Goal: Task Accomplishment & Management: Manage account settings

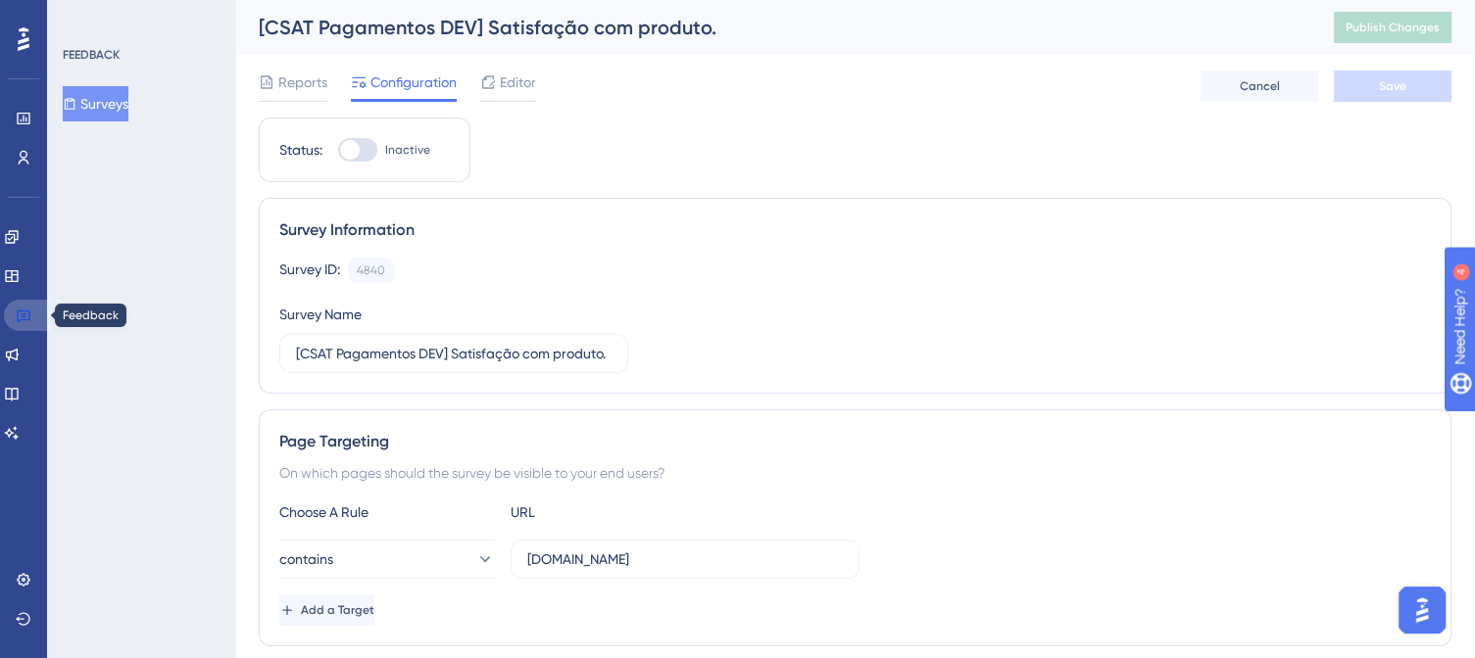
click at [17, 316] on icon at bounding box center [24, 317] width 14 height 13
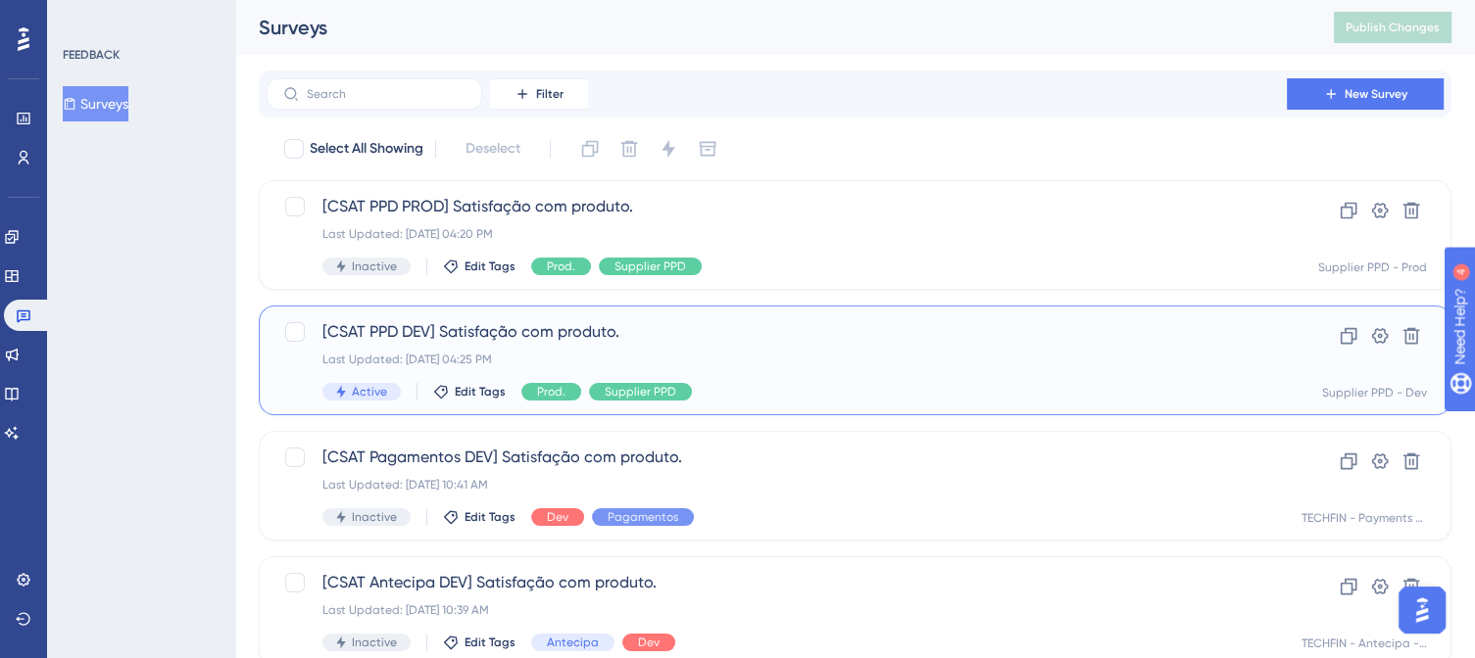
click at [774, 361] on div "Last Updated: [DATE] 04:25 PM" at bounding box center [776, 360] width 908 height 16
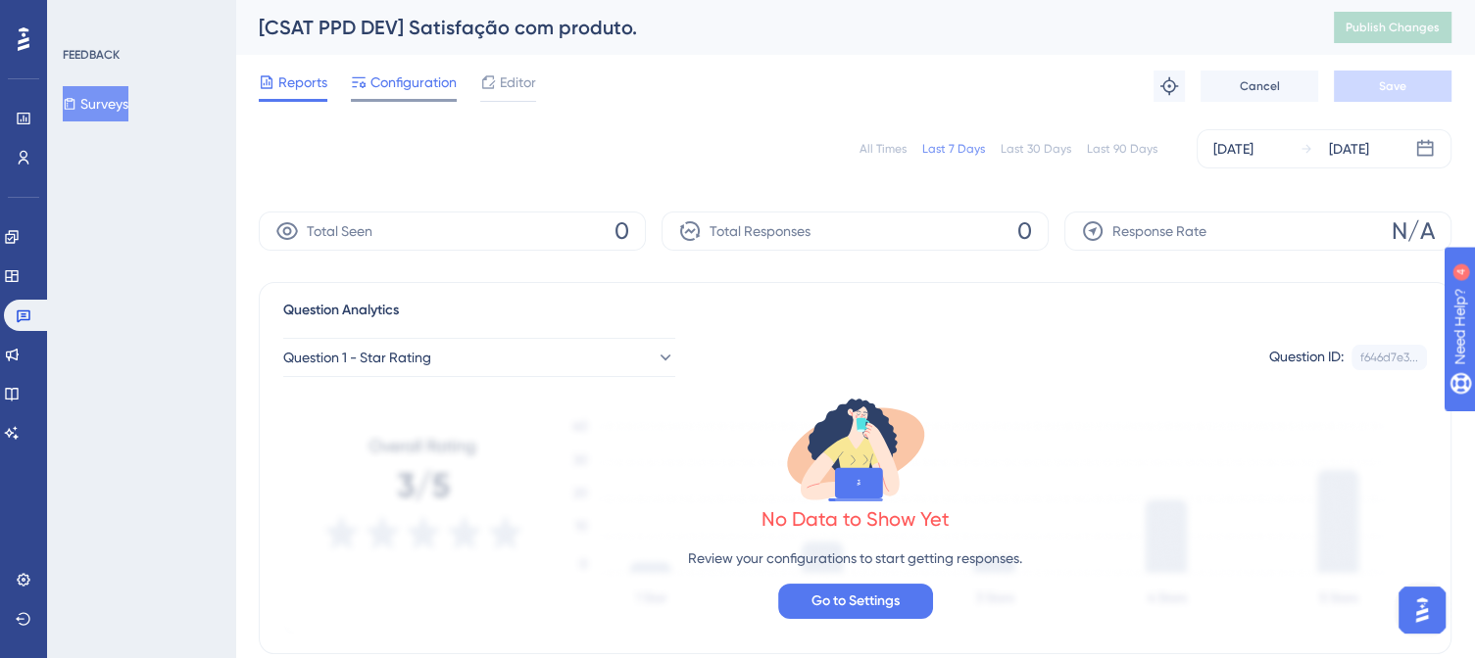
click at [437, 85] on span "Configuration" at bounding box center [413, 83] width 86 height 24
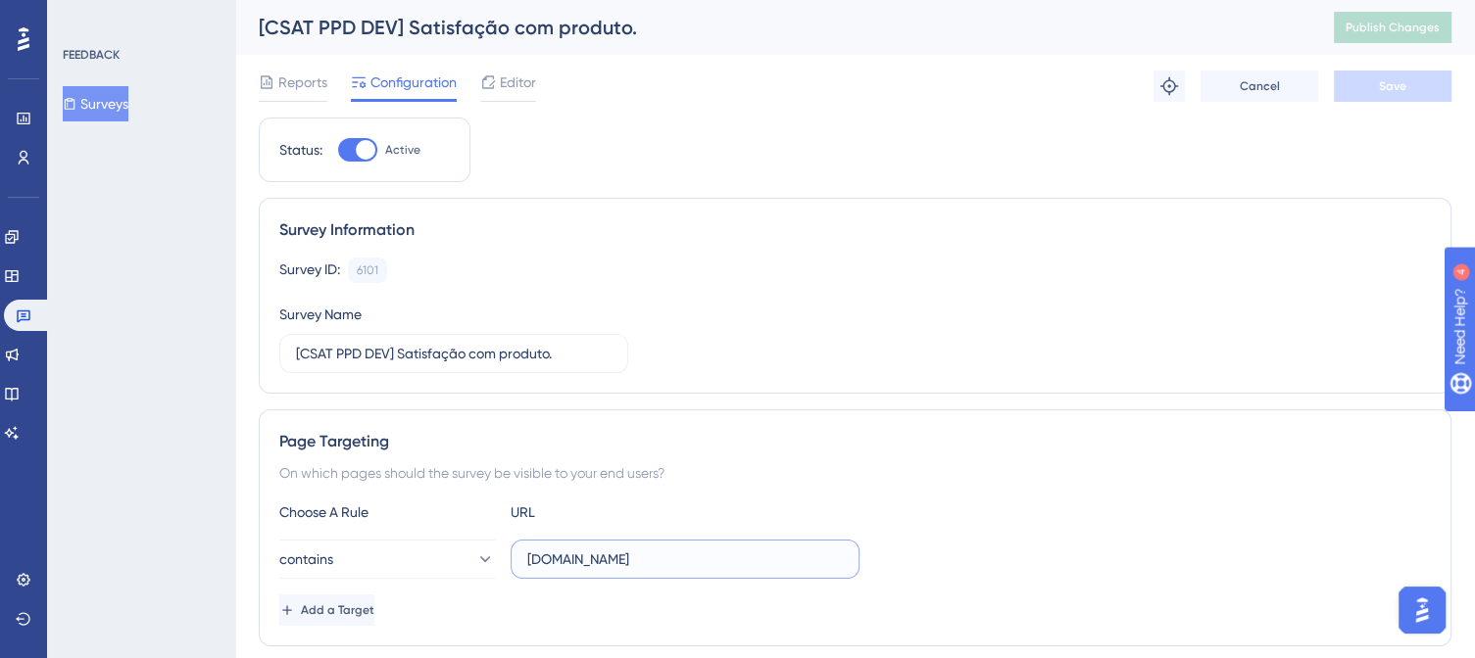
drag, startPoint x: 749, startPoint y: 560, endPoint x: 560, endPoint y: 561, distance: 188.1
click at [560, 561] on input "[DOMAIN_NAME]" at bounding box center [685, 560] width 316 height 22
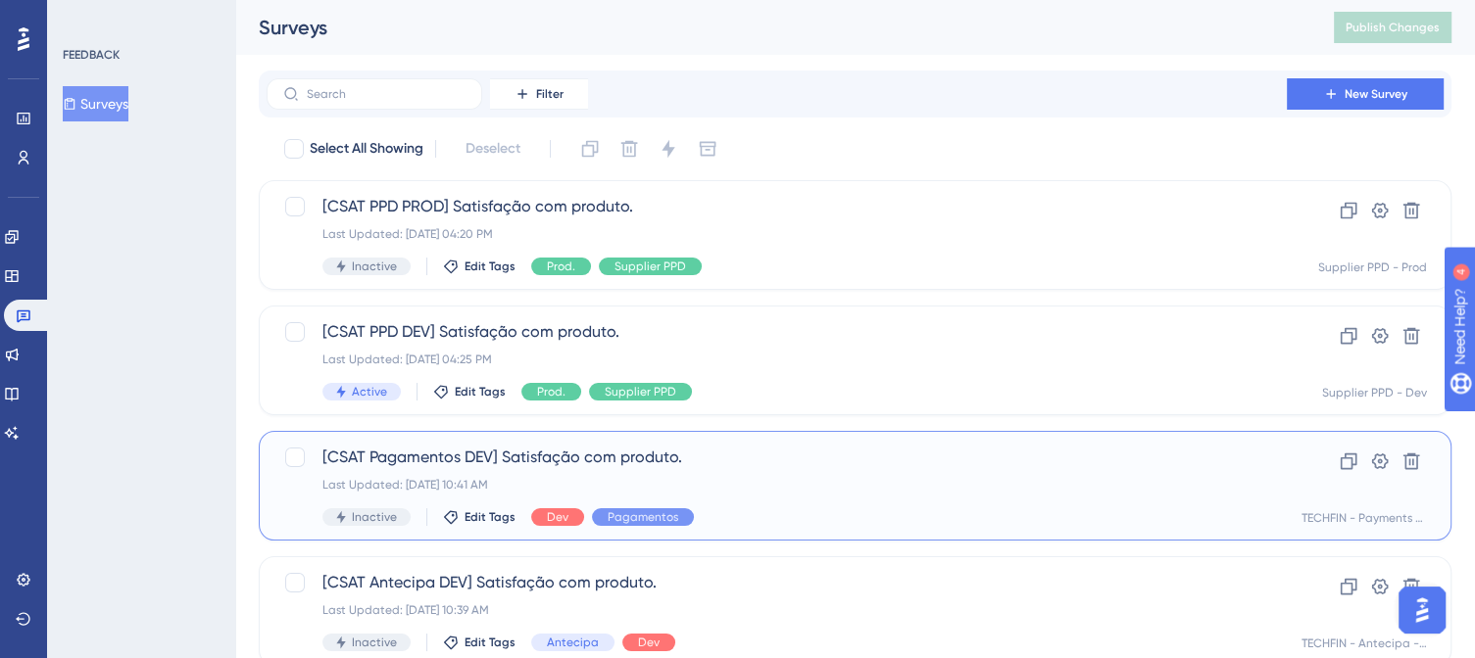
click at [738, 475] on div "[CSAT Pagamentos DEV] Satisfação com produto. Last Updated: [DATE] 10:41 AM Ina…" at bounding box center [776, 486] width 908 height 80
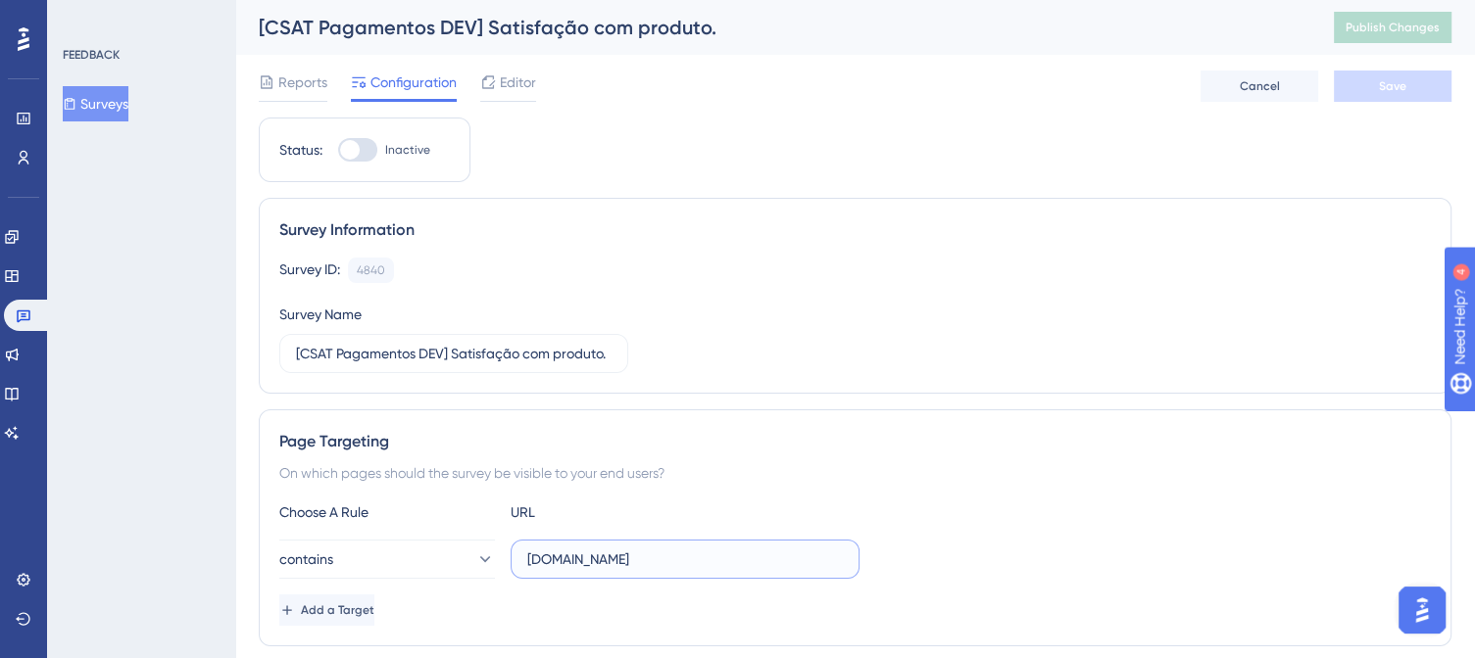
drag, startPoint x: 560, startPoint y: 559, endPoint x: 722, endPoint y: 557, distance: 161.7
click at [722, 557] on input "[DOMAIN_NAME]" at bounding box center [685, 560] width 316 height 22
drag, startPoint x: 440, startPoint y: 25, endPoint x: 486, endPoint y: 15, distance: 47.3
click at [486, 15] on div "[CSAT Pagamentos DEV] Satisfação com produto." at bounding box center [772, 27] width 1026 height 27
click at [643, 85] on div "Reports Configuration Editor Cancel Save" at bounding box center [855, 86] width 1192 height 63
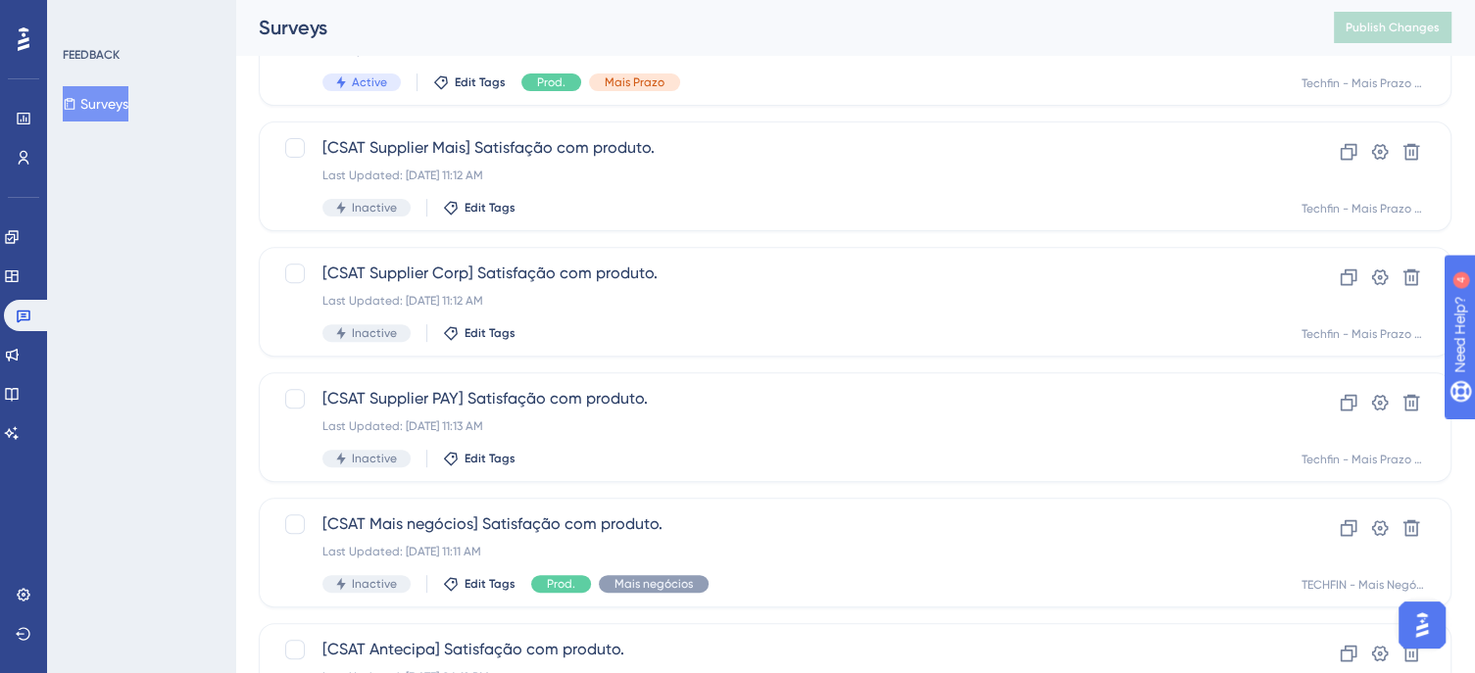
scroll to position [847, 0]
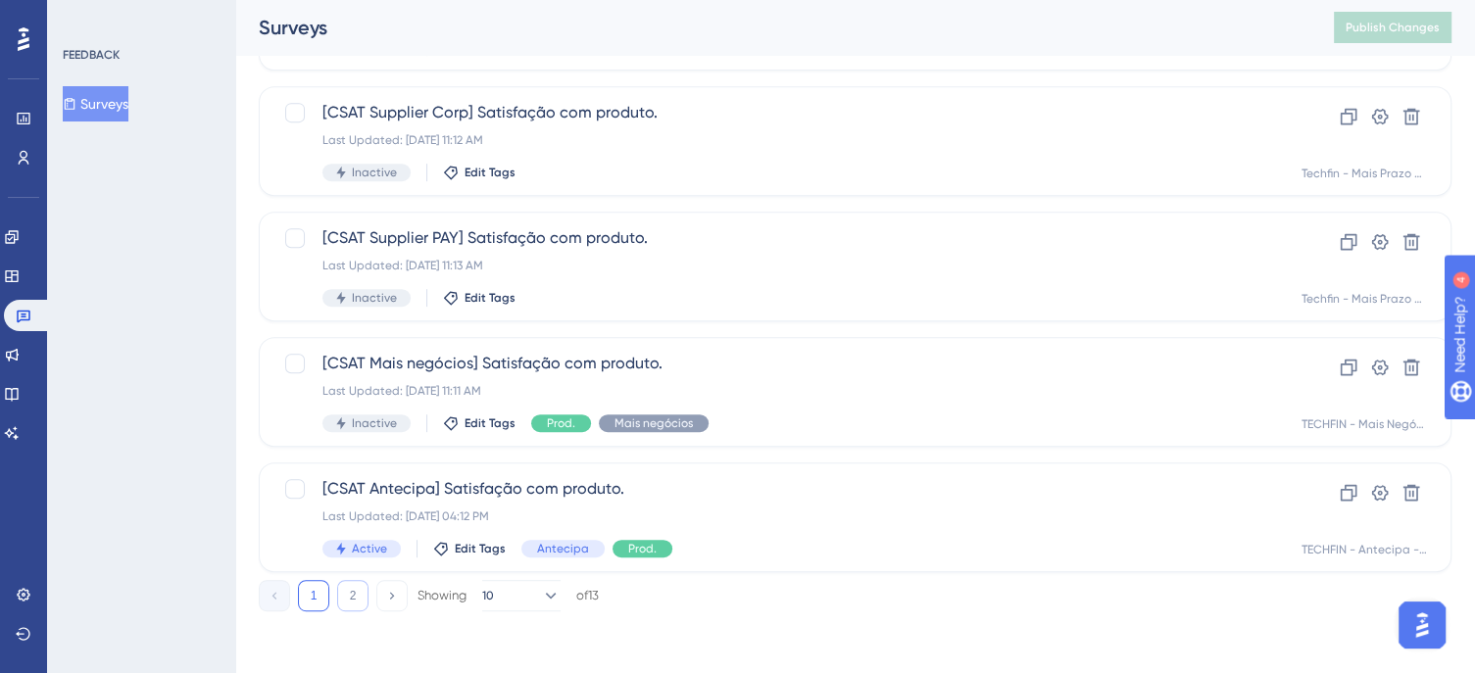
click at [344, 599] on button "2" at bounding box center [352, 595] width 31 height 31
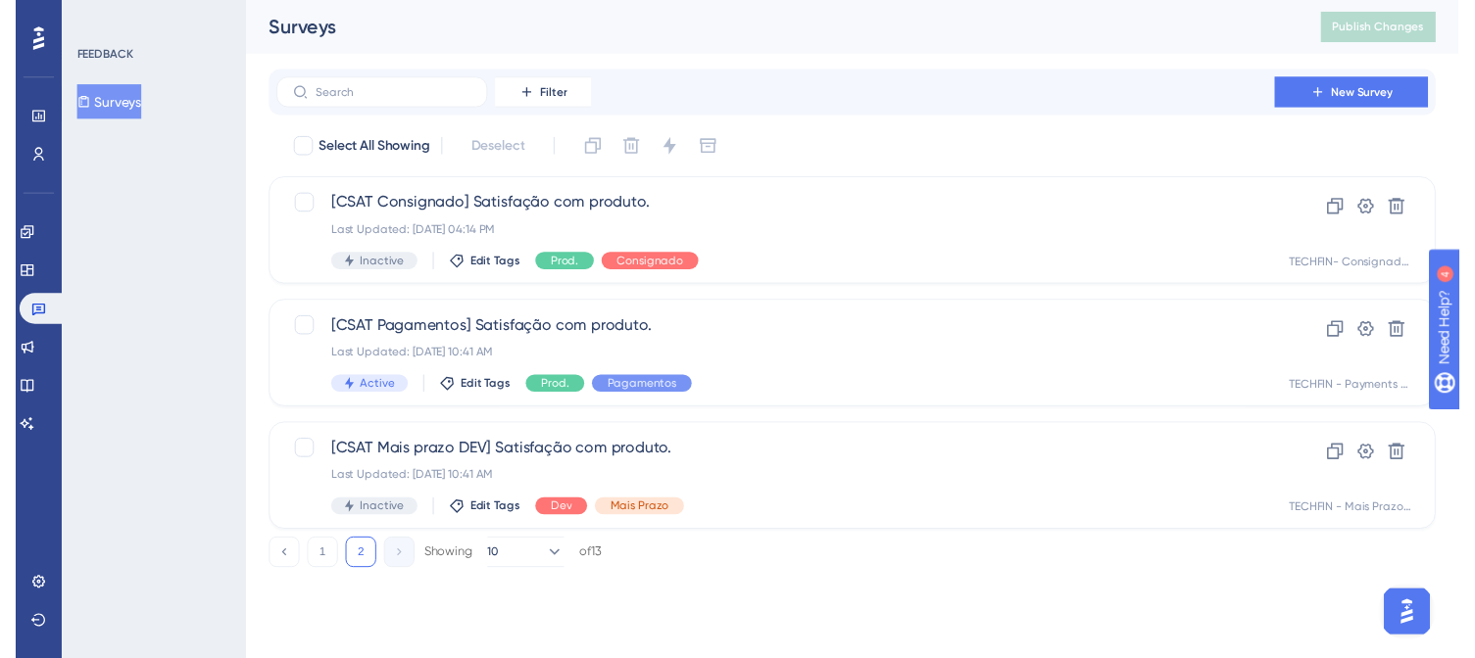
scroll to position [0, 0]
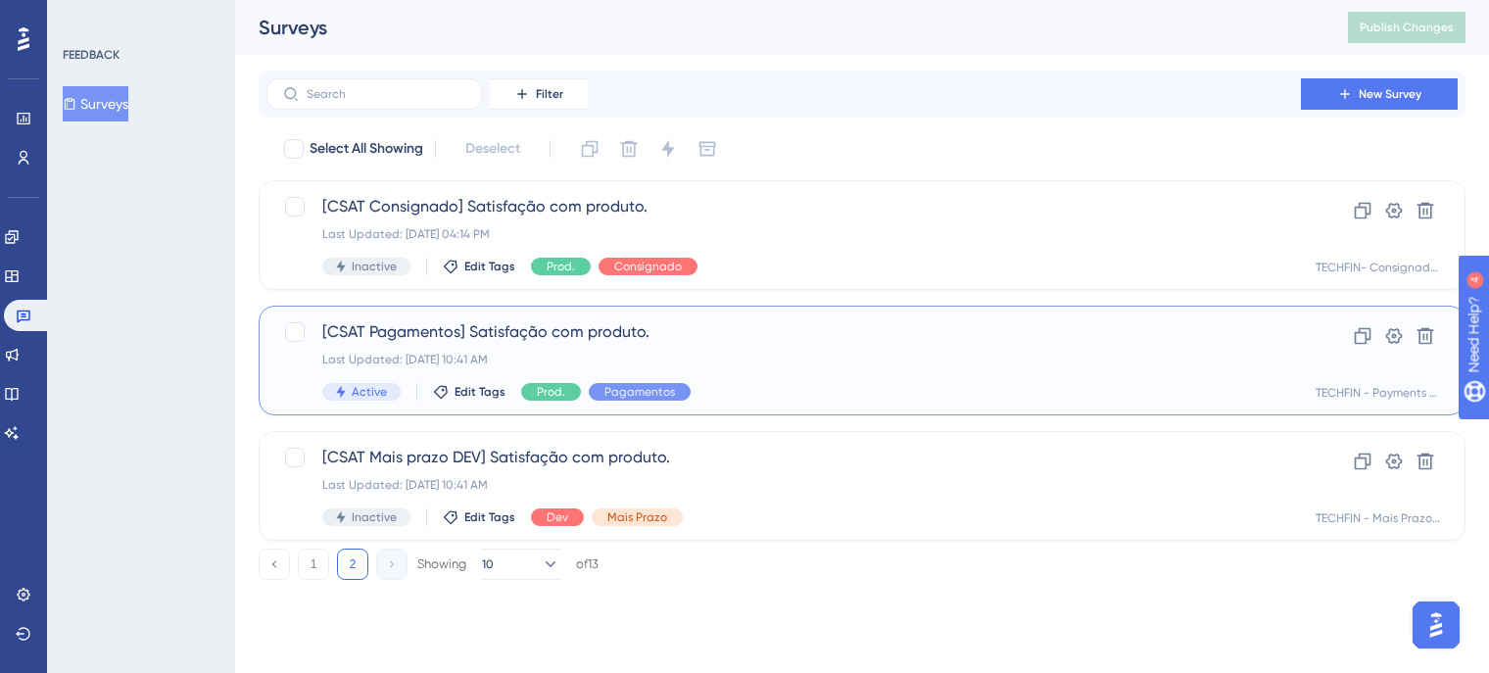
click at [686, 348] on div "[CSAT Pagamentos] Satisfação com produto. Last Updated: [DATE] 10:41 AM Active …" at bounding box center [783, 360] width 923 height 80
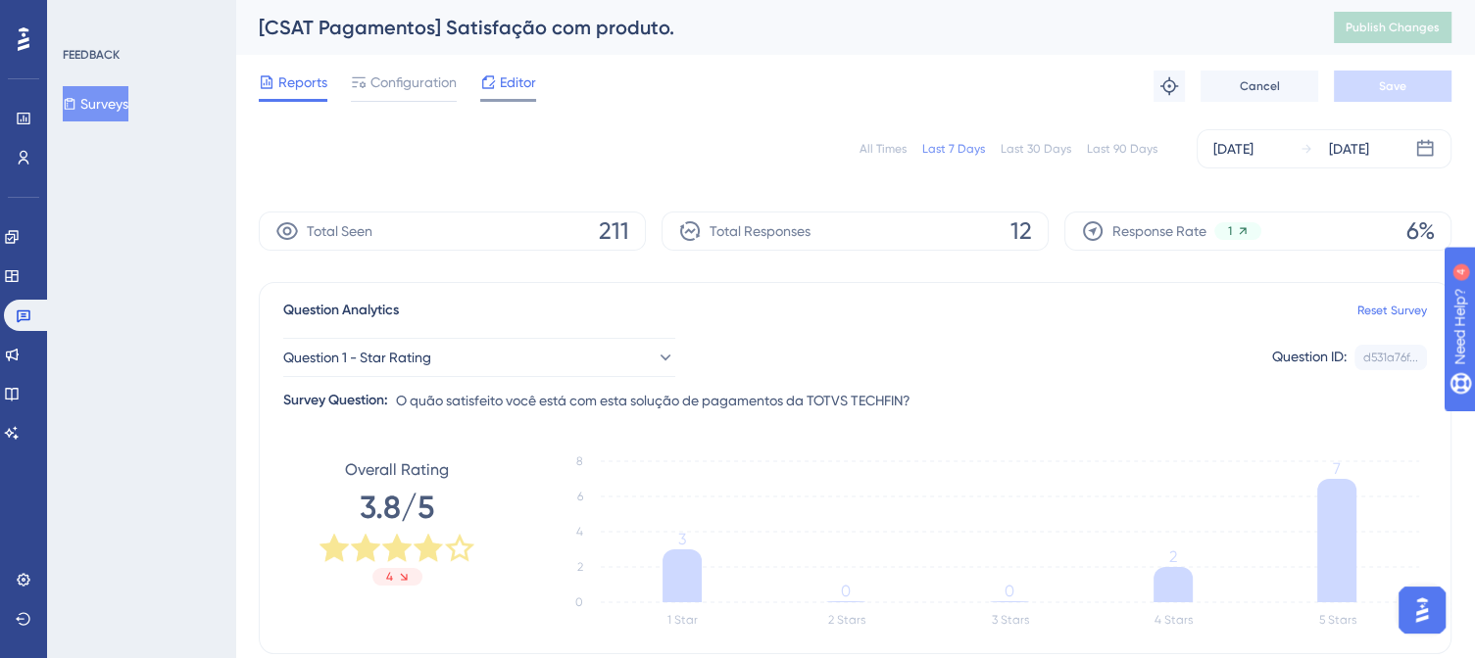
click at [525, 89] on span "Editor" at bounding box center [518, 83] width 36 height 24
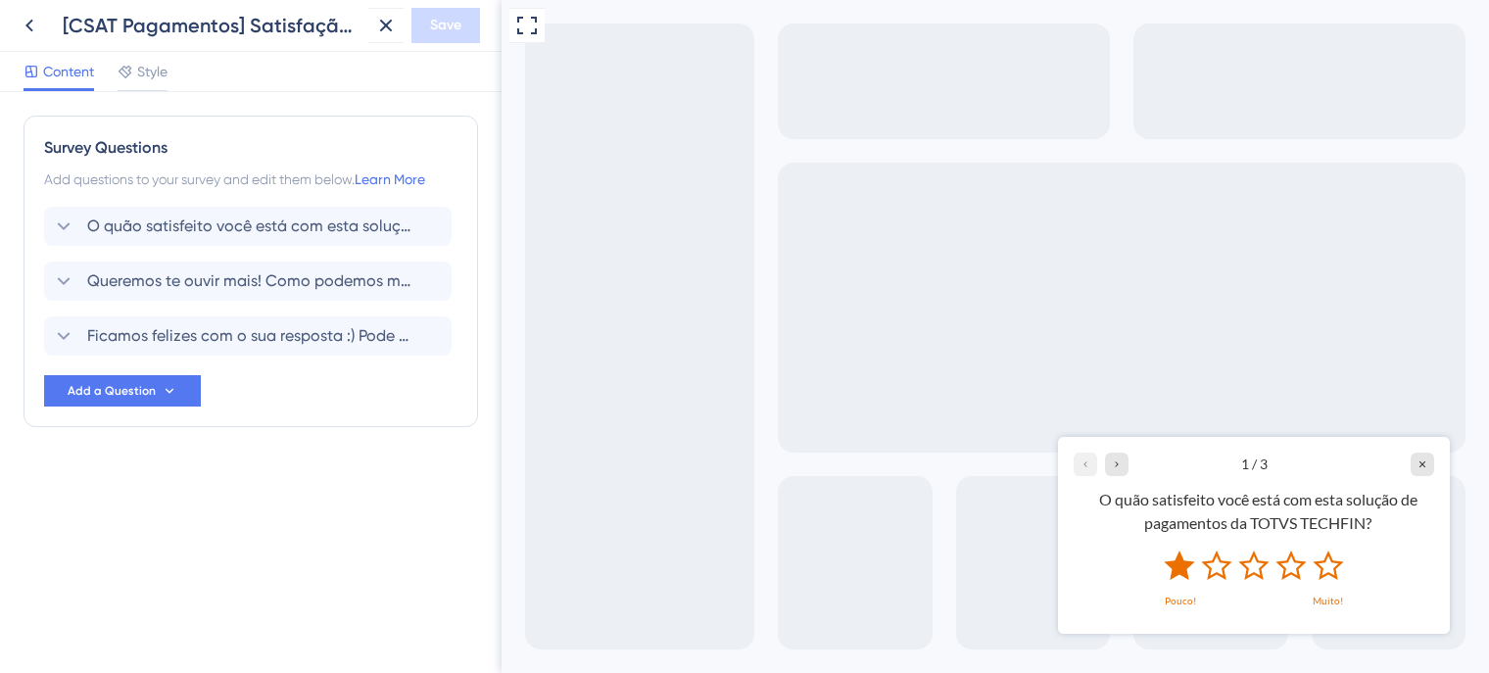
click at [1180, 566] on icon "Rate 1 star" at bounding box center [1179, 564] width 30 height 29
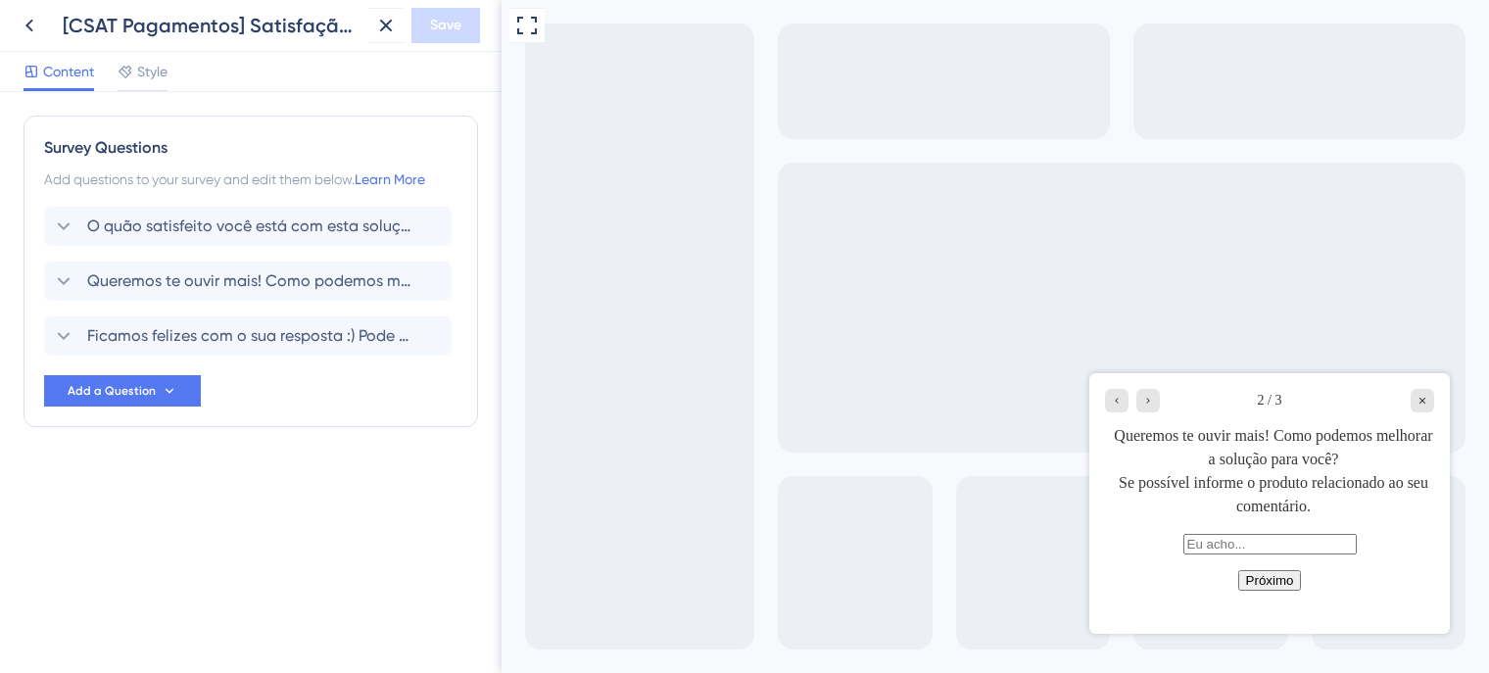
click at [1184, 552] on label at bounding box center [1270, 543] width 173 height 17
click at [1184, 555] on input "text" at bounding box center [1270, 544] width 173 height 21
click at [1184, 544] on input "text" at bounding box center [1270, 544] width 173 height 21
type input "teste"
click at [1274, 591] on button "Próximo" at bounding box center [1271, 580] width 64 height 21
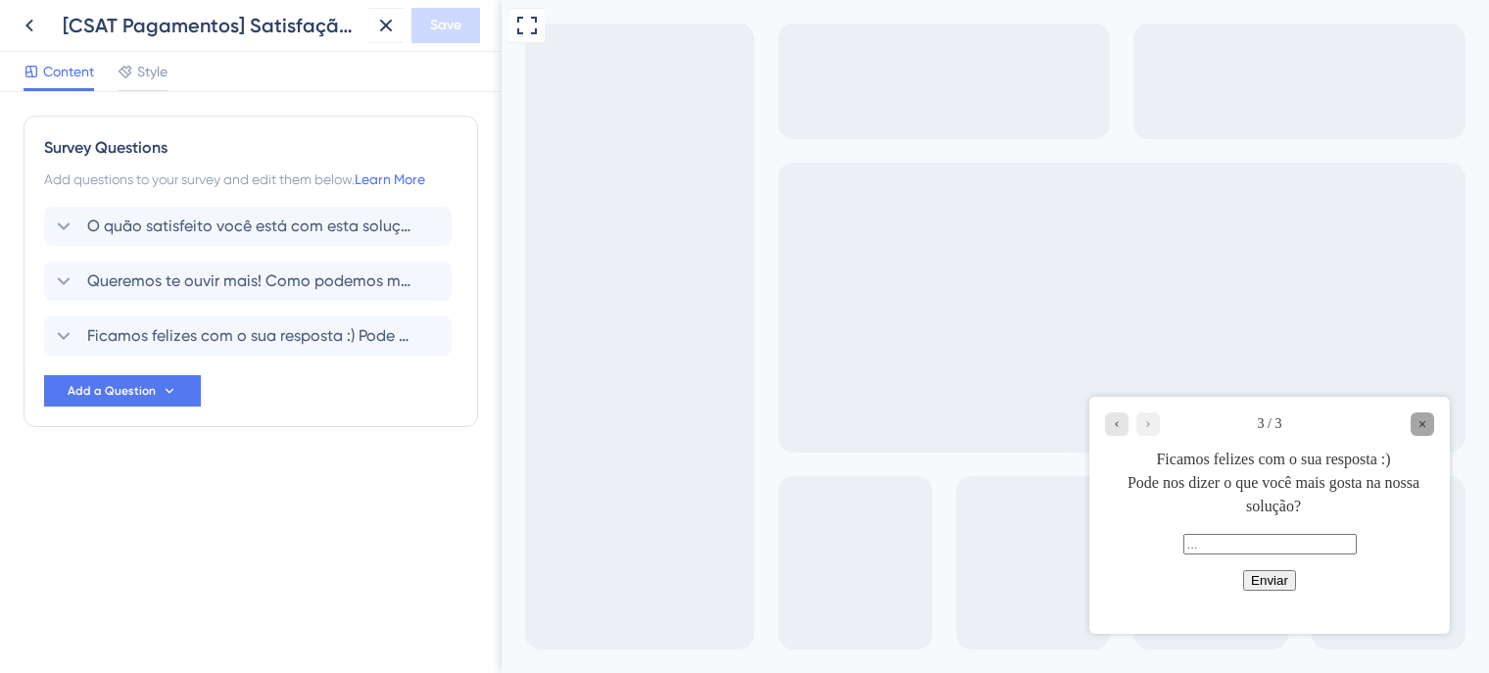
click at [1421, 426] on icon "Close survey" at bounding box center [1423, 424] width 12 height 12
click at [58, 276] on icon at bounding box center [64, 281] width 24 height 24
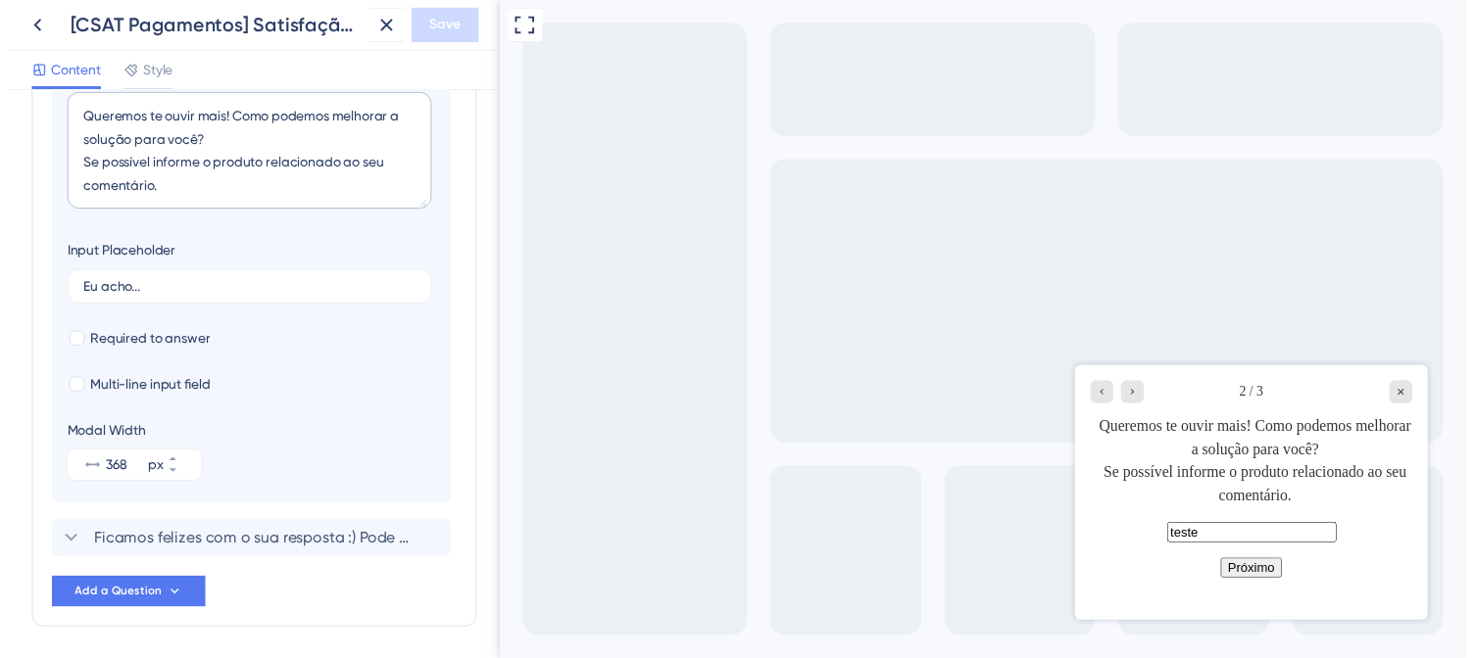
scroll to position [169, 0]
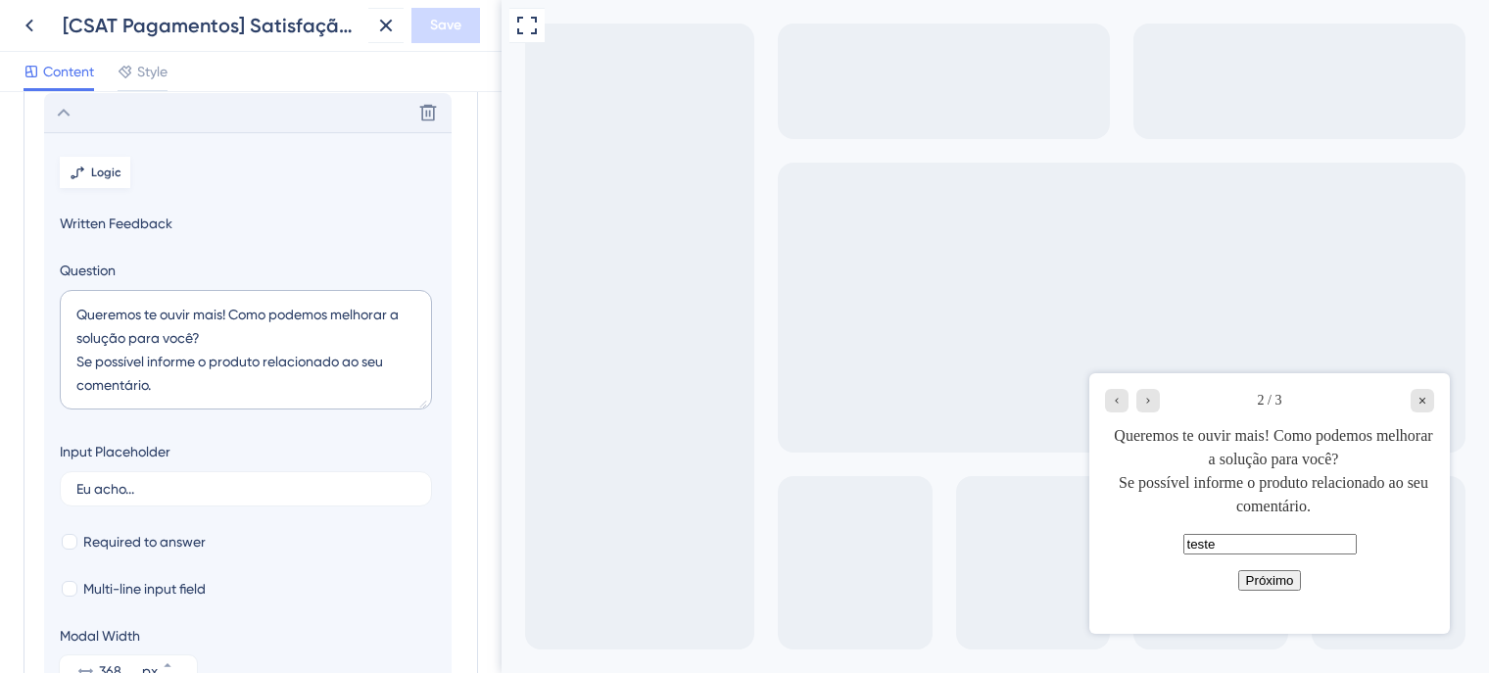
click at [104, 170] on span "Logic" at bounding box center [106, 173] width 30 height 16
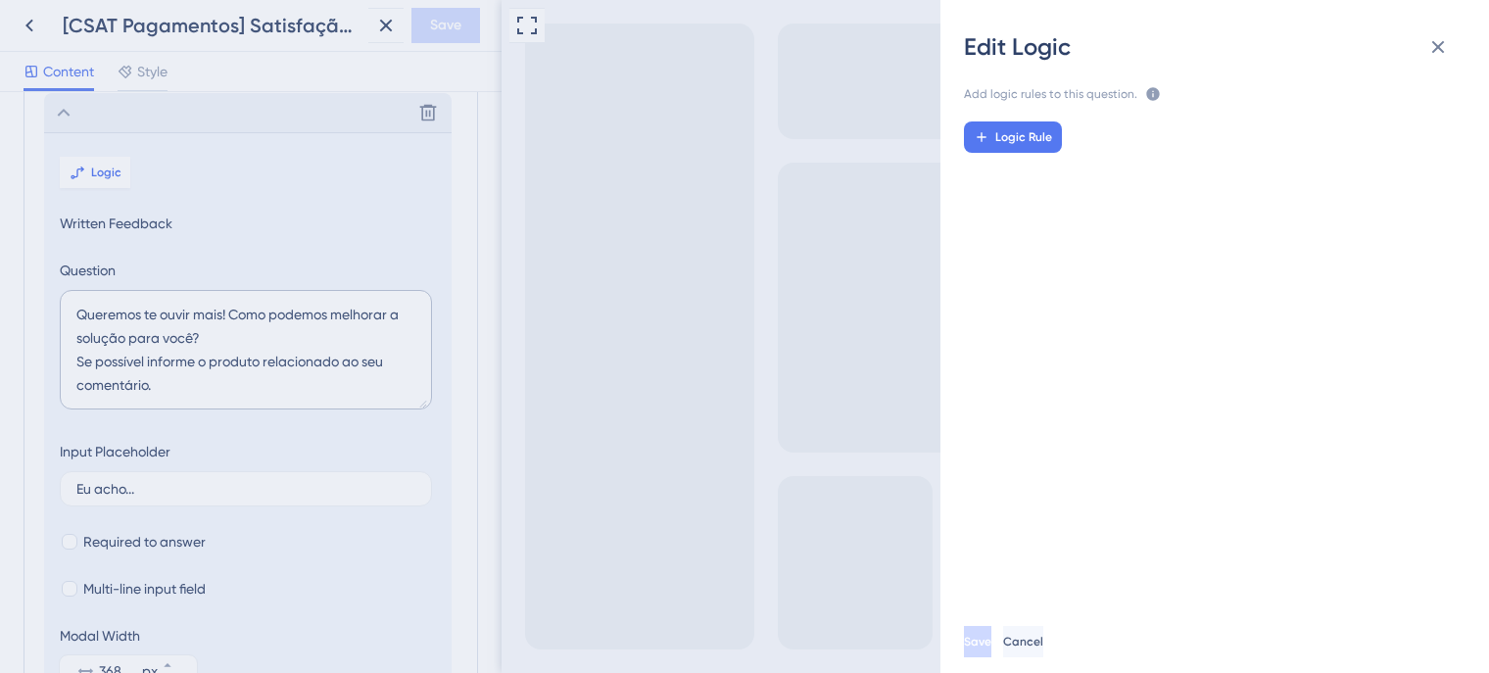
click at [26, 24] on div "Edit Logic Add logic rules to this question. The rules will apply after this qu…" at bounding box center [744, 336] width 1489 height 673
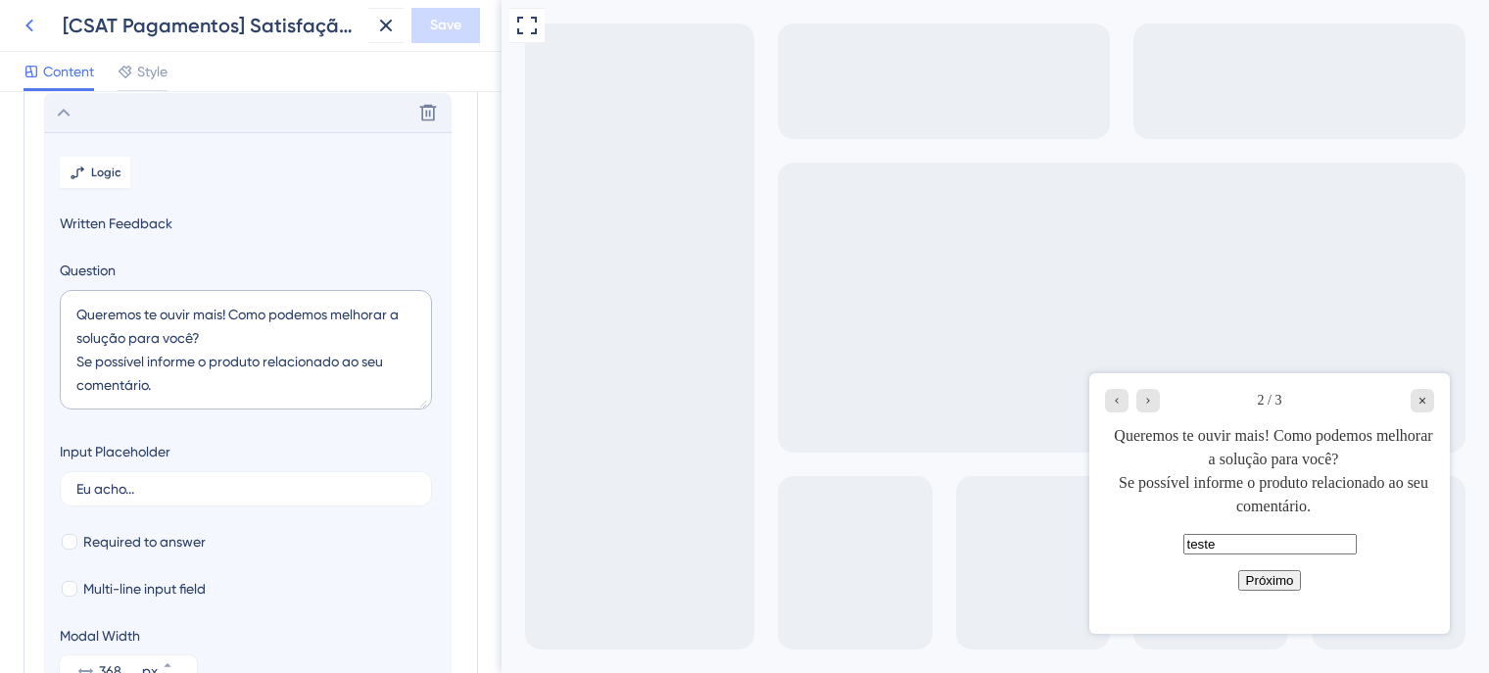
click at [30, 28] on icon at bounding box center [29, 26] width 8 height 13
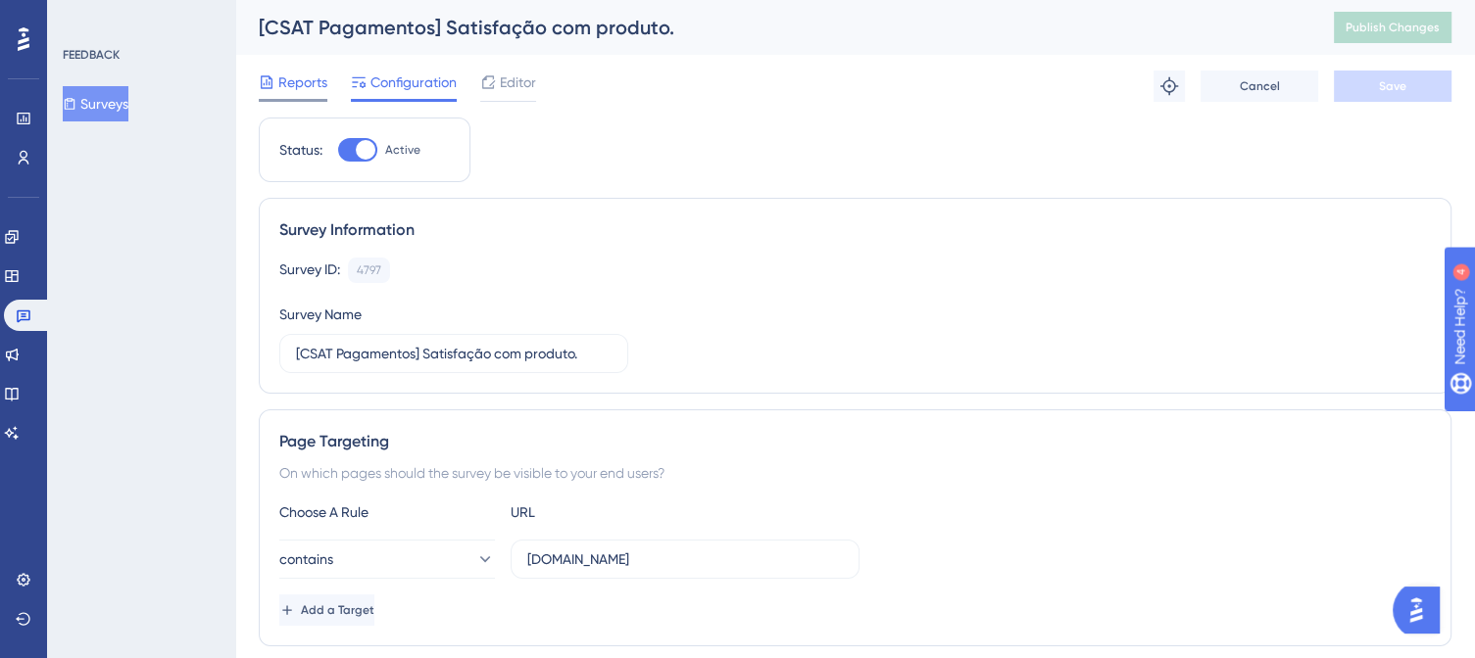
click at [319, 80] on span "Reports" at bounding box center [302, 83] width 49 height 24
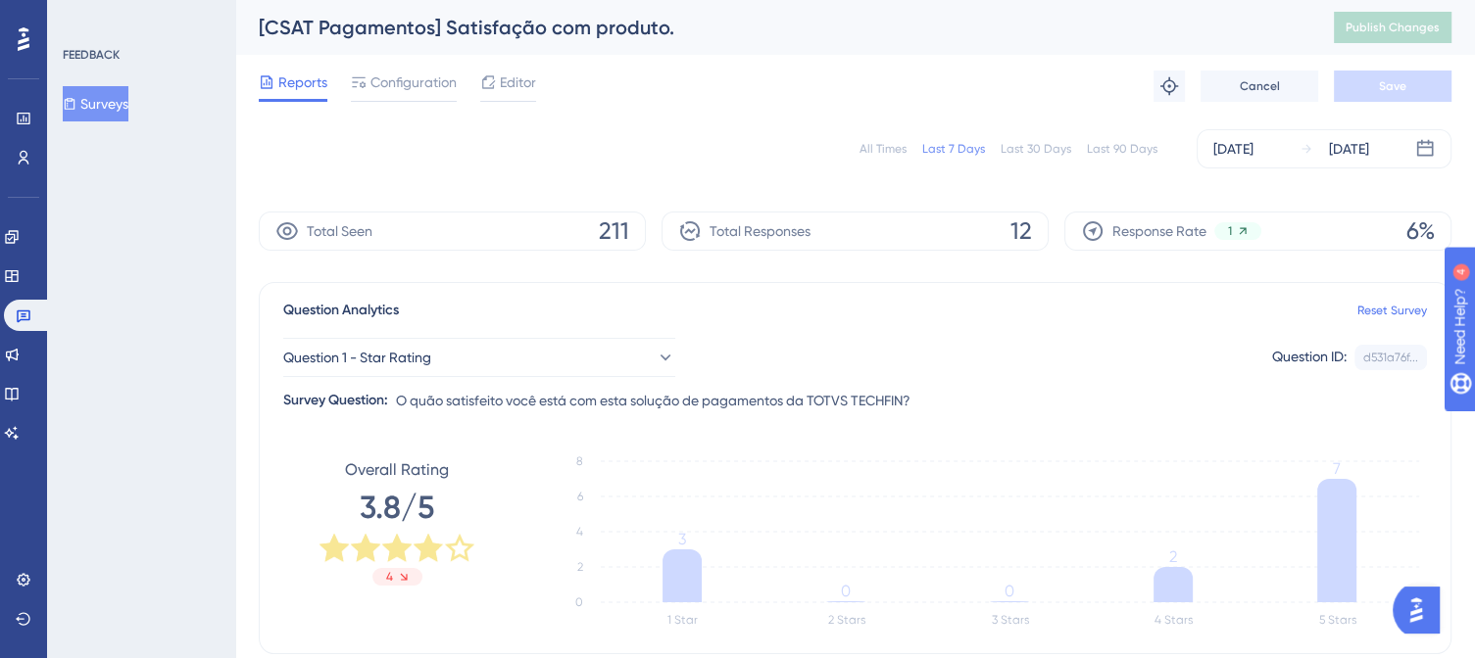
click at [99, 97] on button "Surveys" at bounding box center [96, 103] width 66 height 35
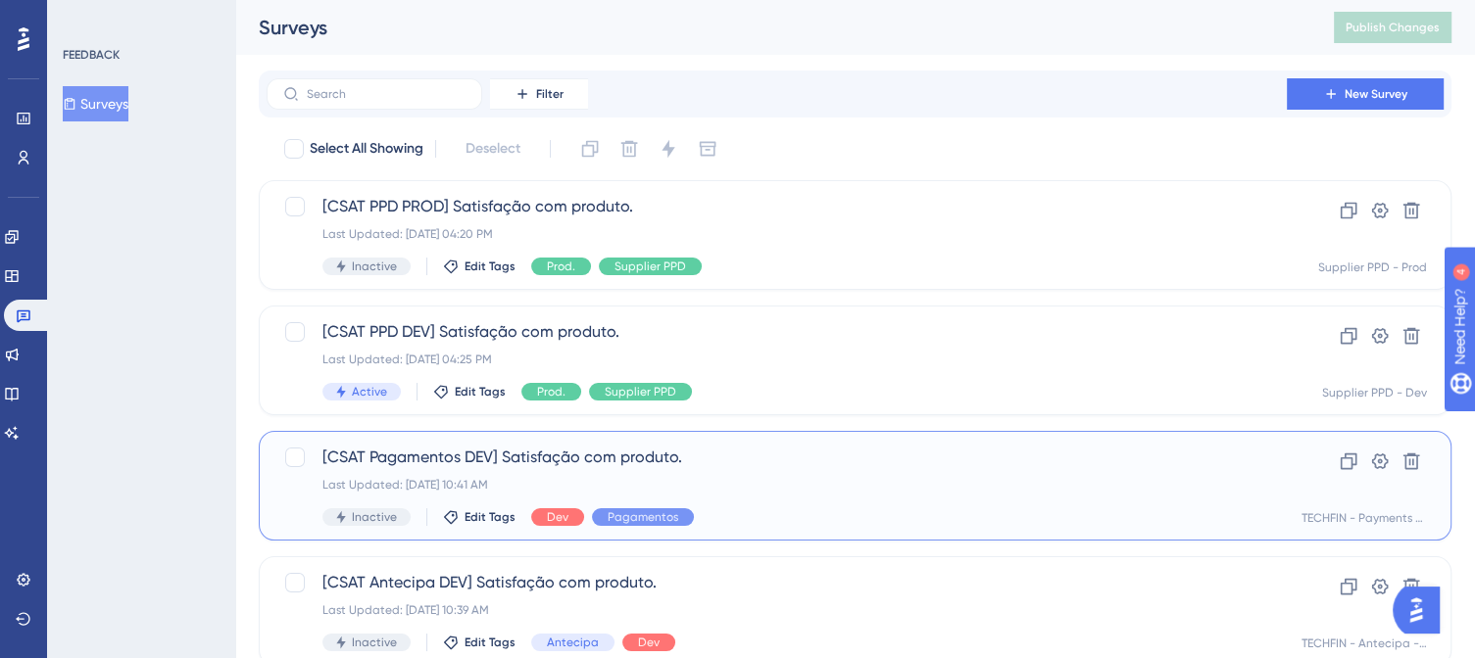
click at [462, 459] on span "[CSAT Pagamentos DEV] Satisfação com produto." at bounding box center [776, 458] width 908 height 24
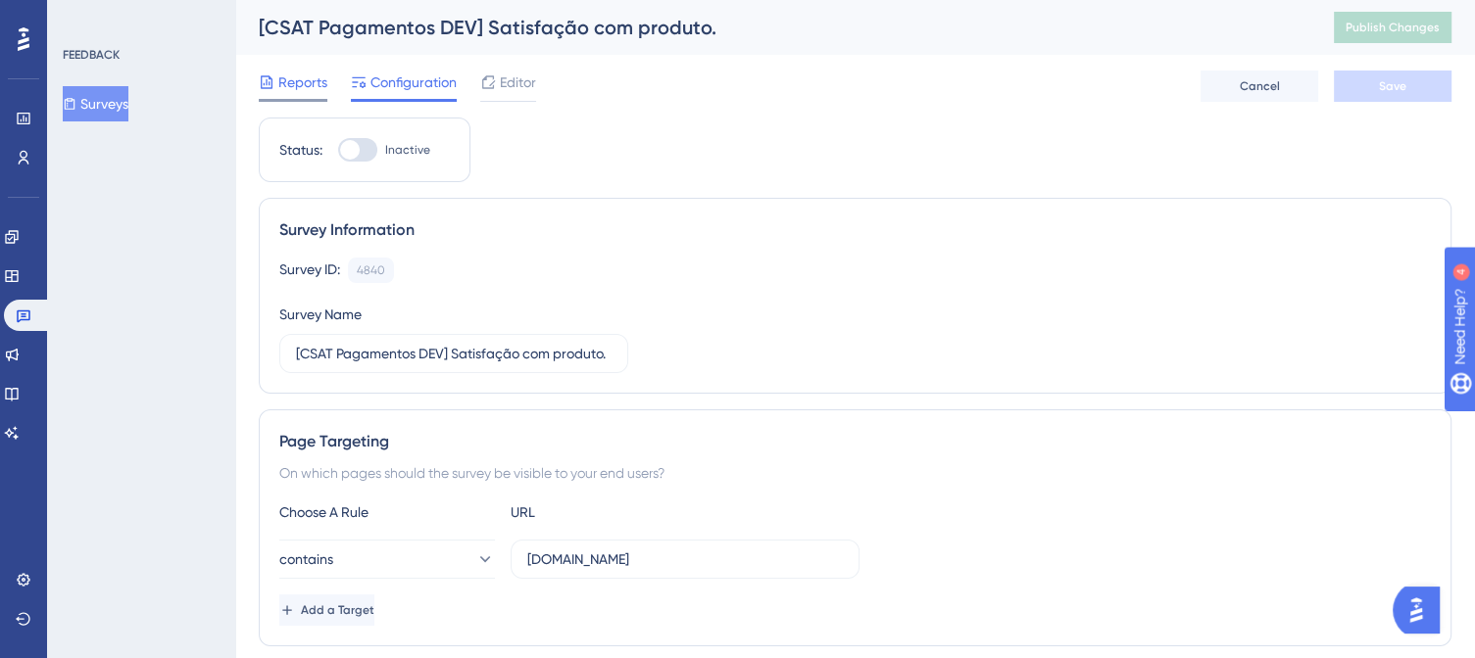
click at [305, 81] on span "Reports" at bounding box center [302, 83] width 49 height 24
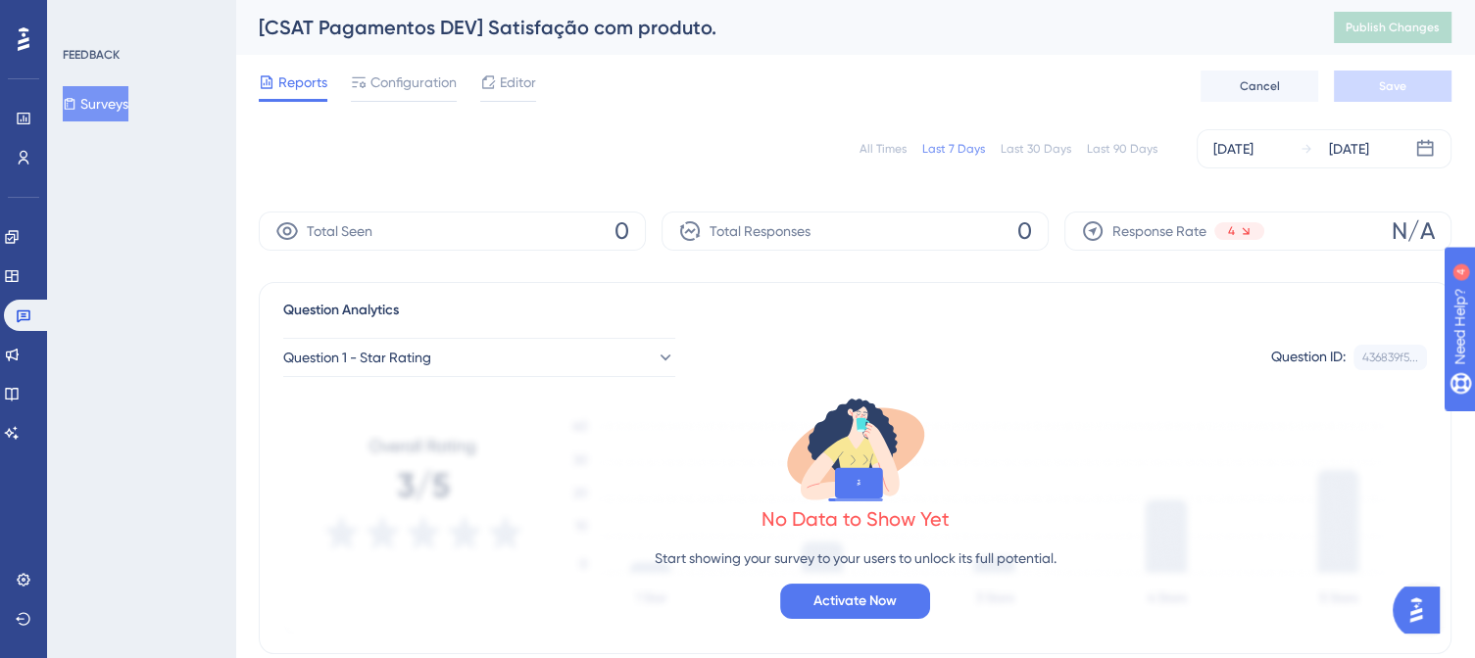
click at [105, 103] on button "Surveys" at bounding box center [96, 103] width 66 height 35
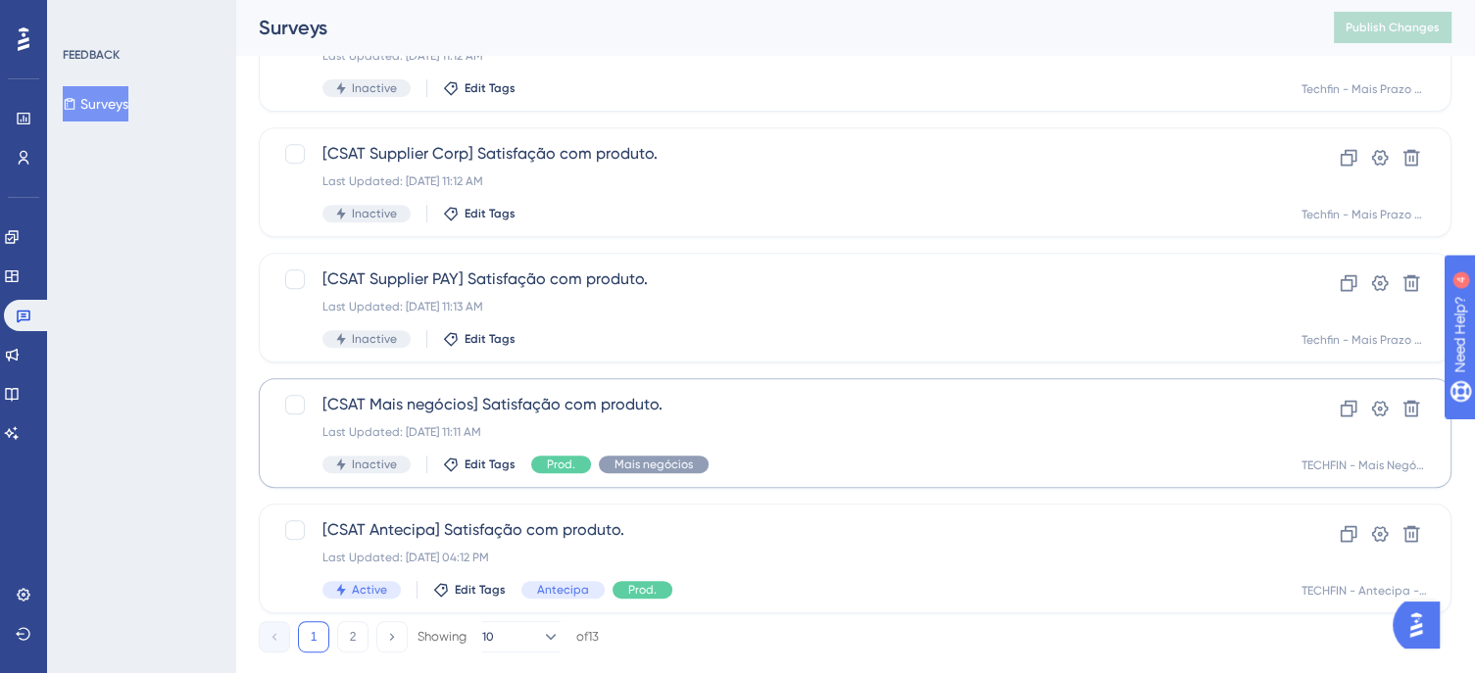
scroll to position [847, 0]
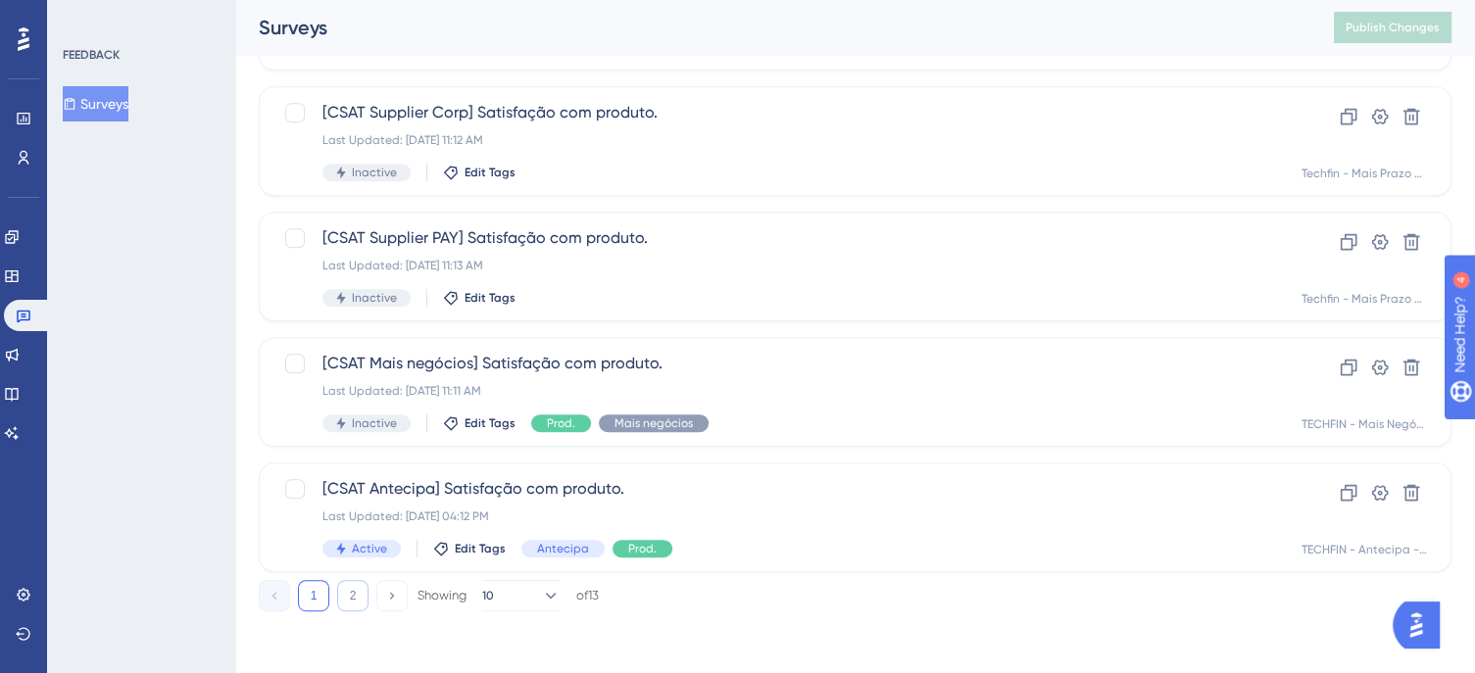
click at [342, 595] on button "2" at bounding box center [352, 595] width 31 height 31
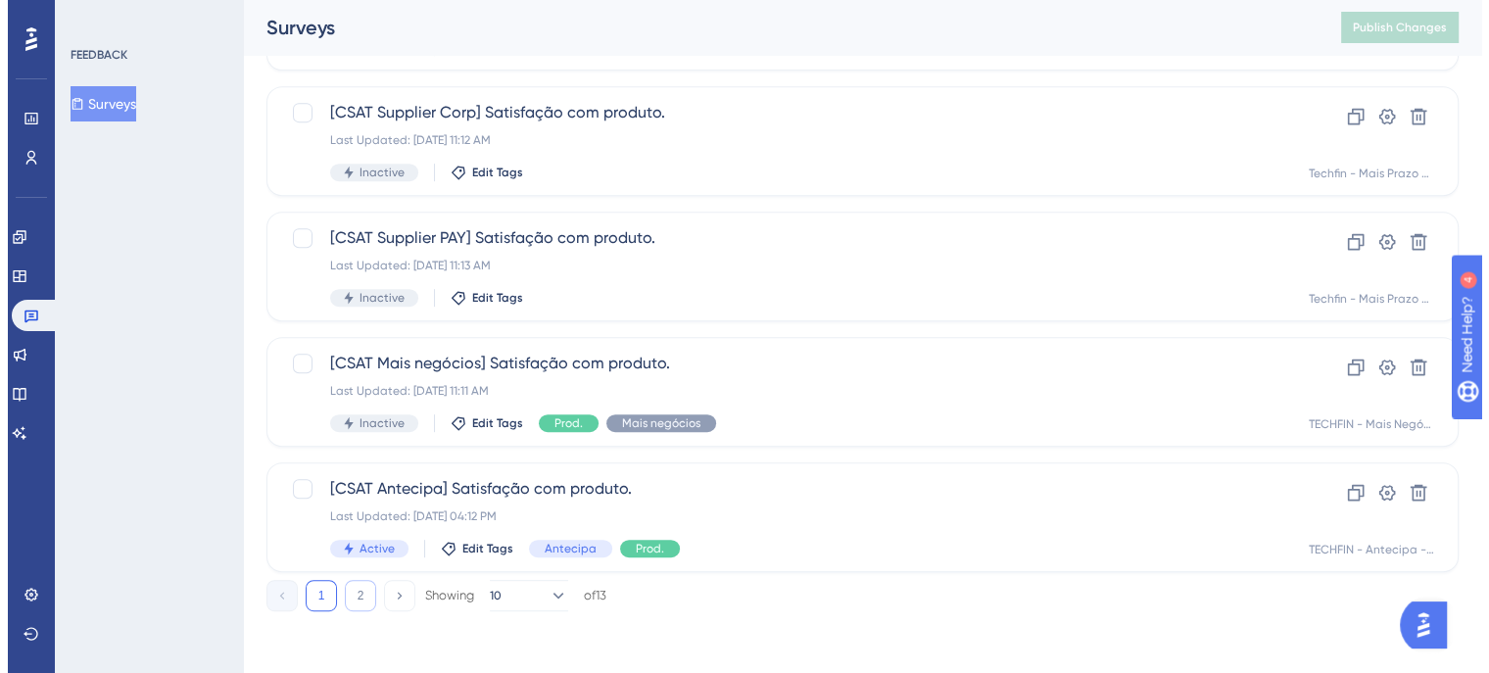
scroll to position [0, 0]
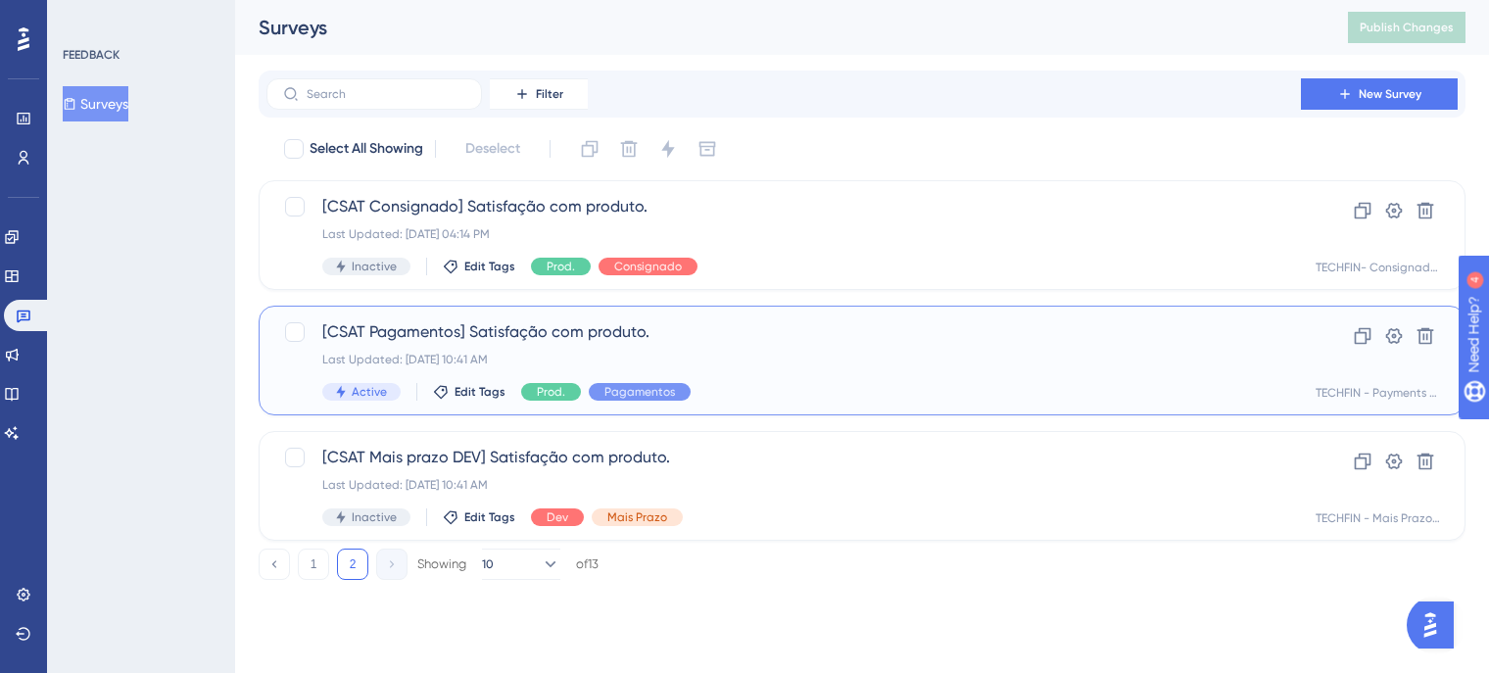
click at [433, 332] on span "[CSAT Pagamentos] Satisfação com produto." at bounding box center [783, 332] width 923 height 24
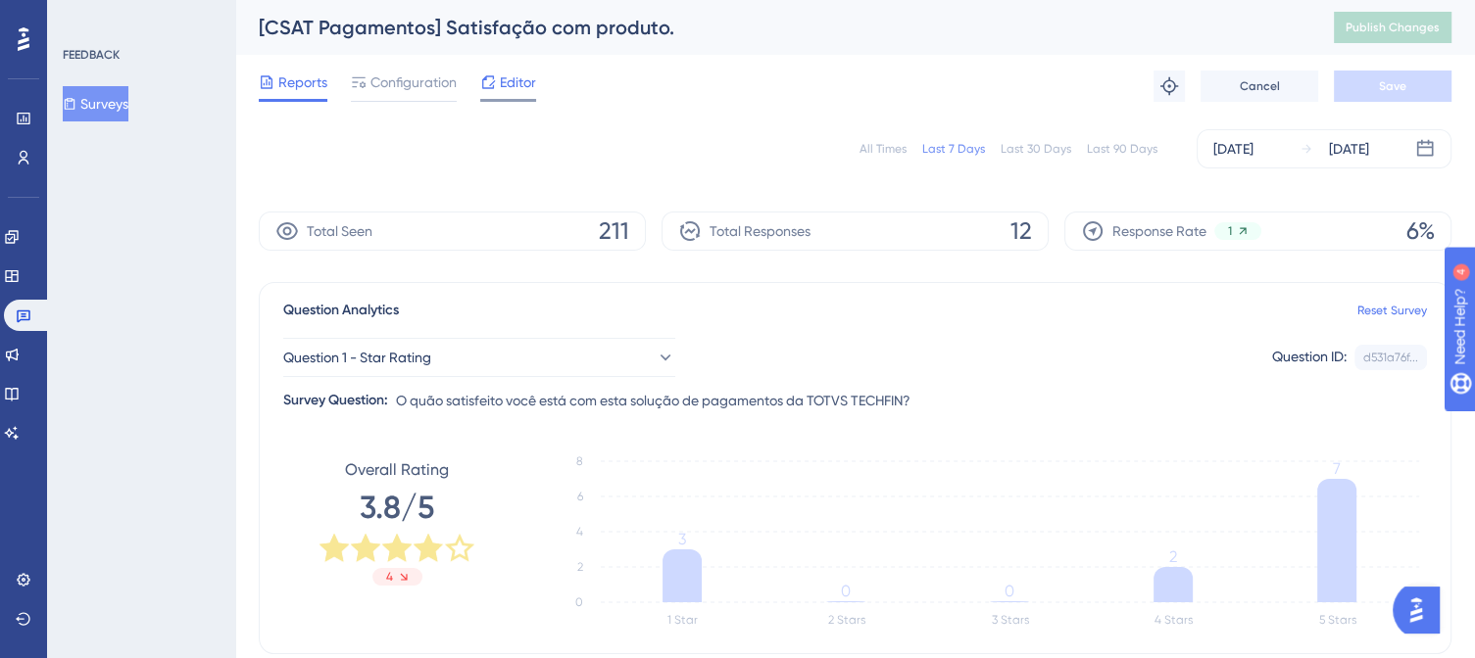
click at [519, 84] on span "Editor" at bounding box center [518, 83] width 36 height 24
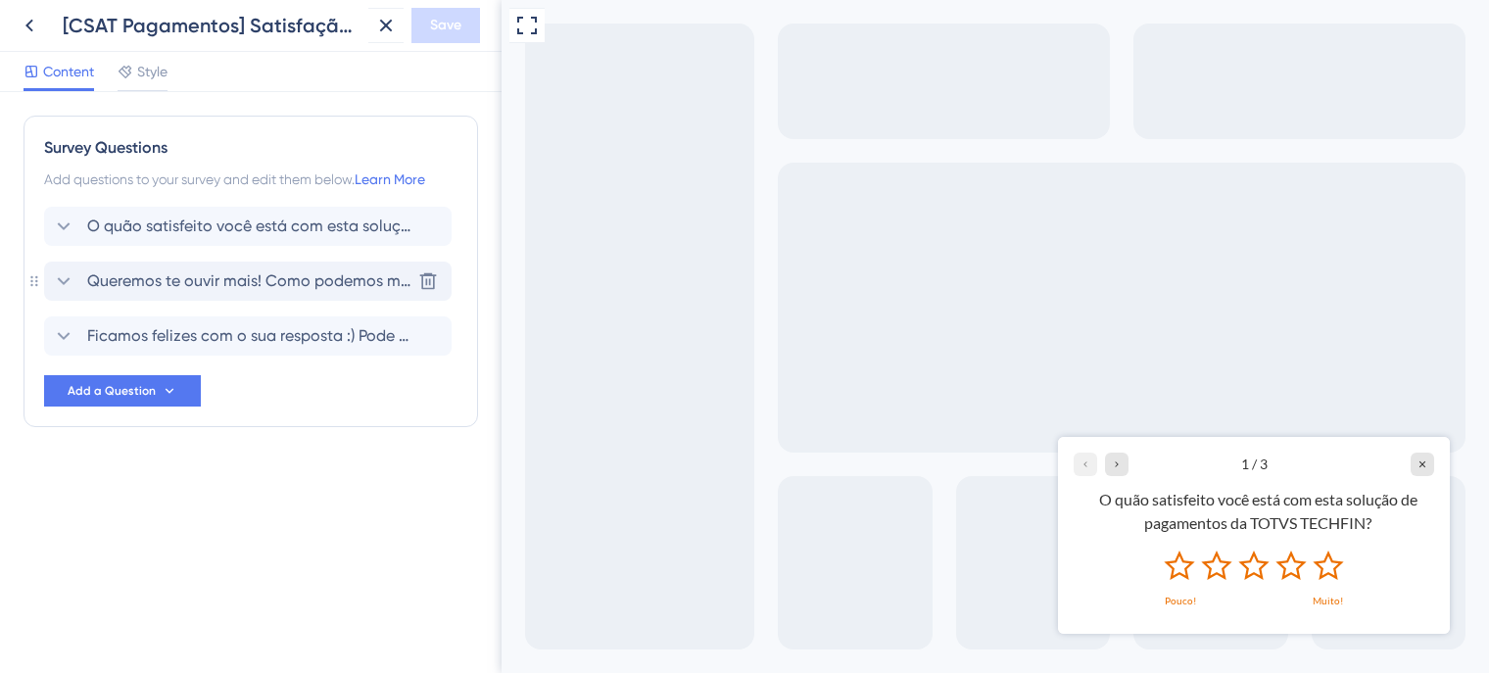
click at [63, 279] on icon at bounding box center [64, 281] width 24 height 24
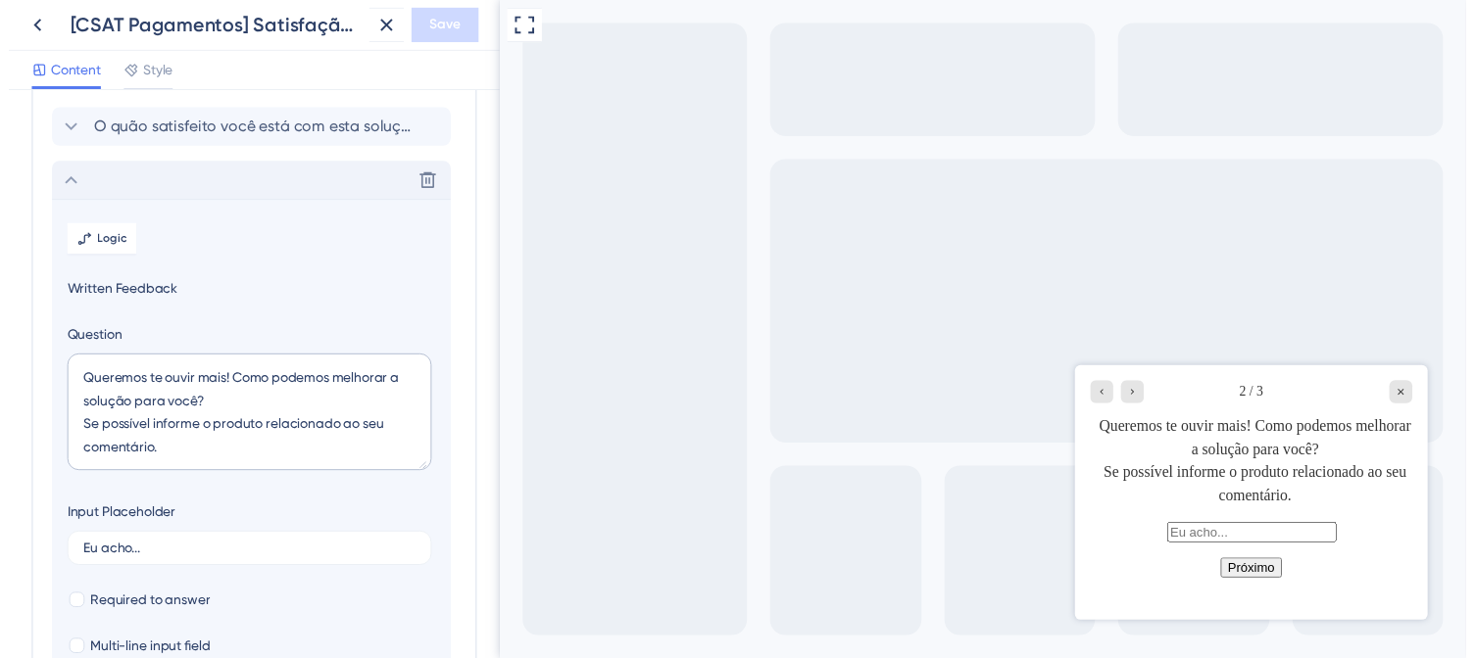
scroll to position [169, 0]
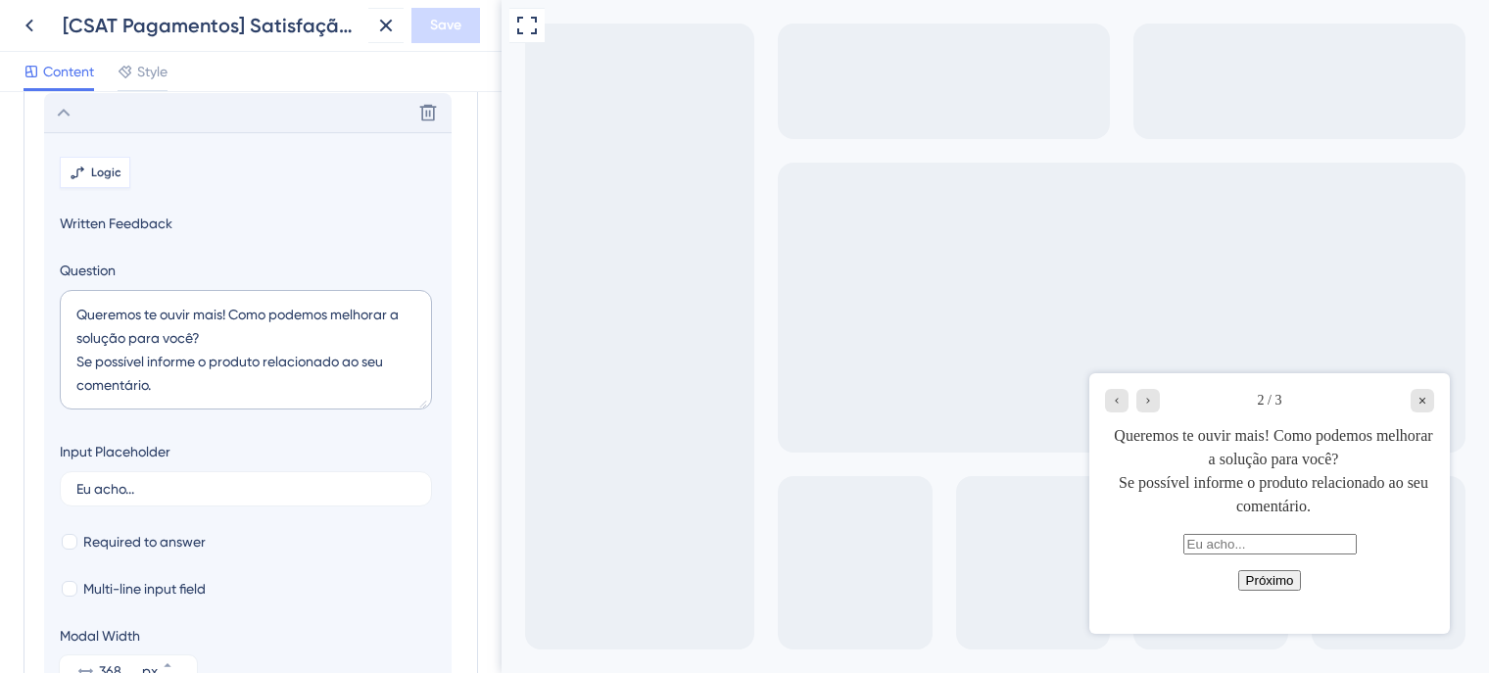
click at [101, 173] on span "Logic" at bounding box center [106, 173] width 30 height 16
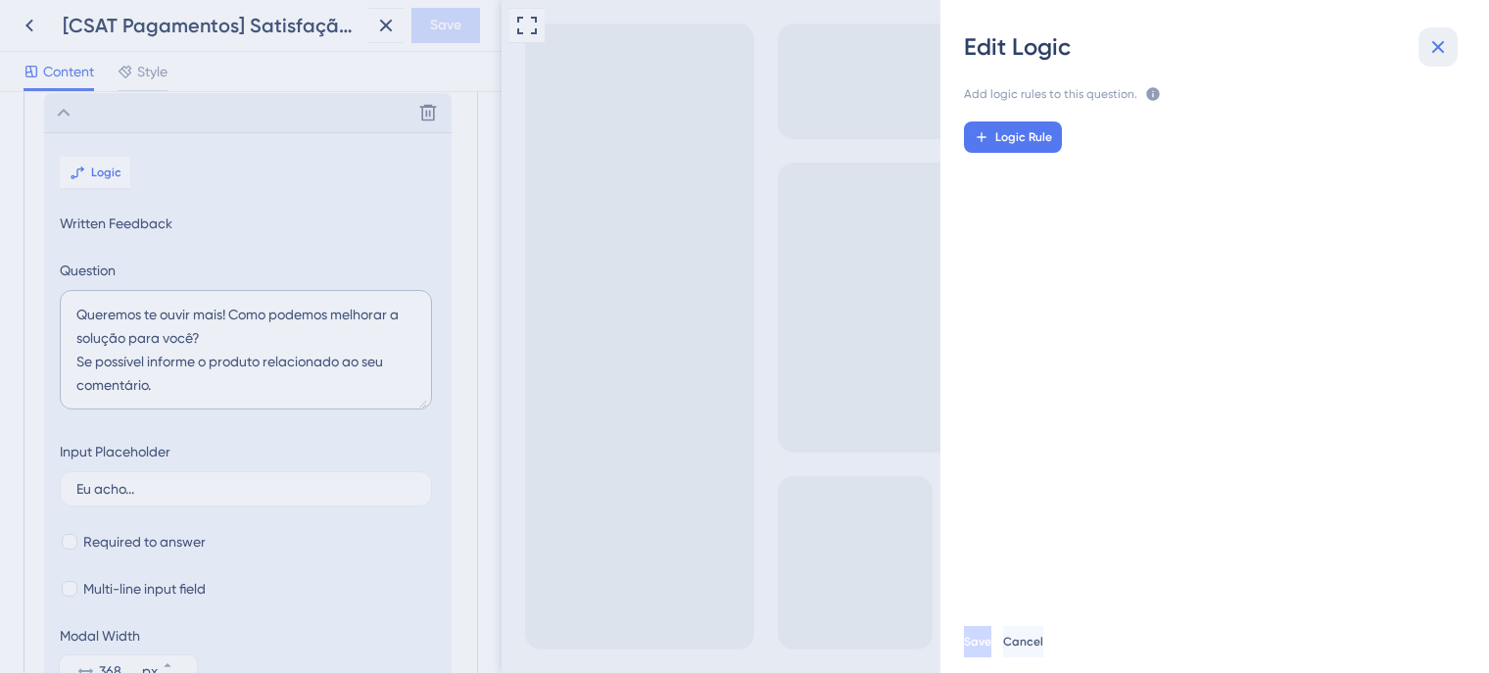
click at [1432, 49] on icon at bounding box center [1439, 47] width 24 height 24
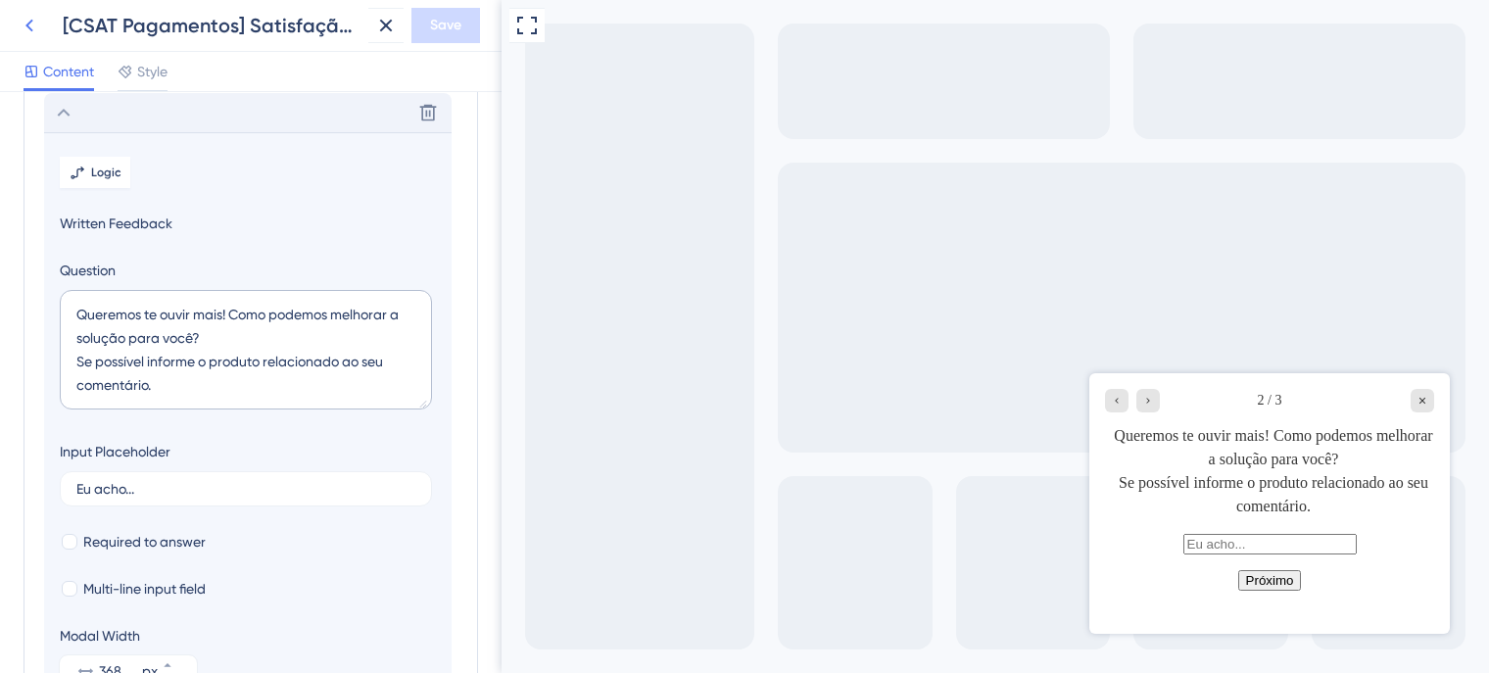
click at [26, 23] on icon at bounding box center [30, 26] width 24 height 24
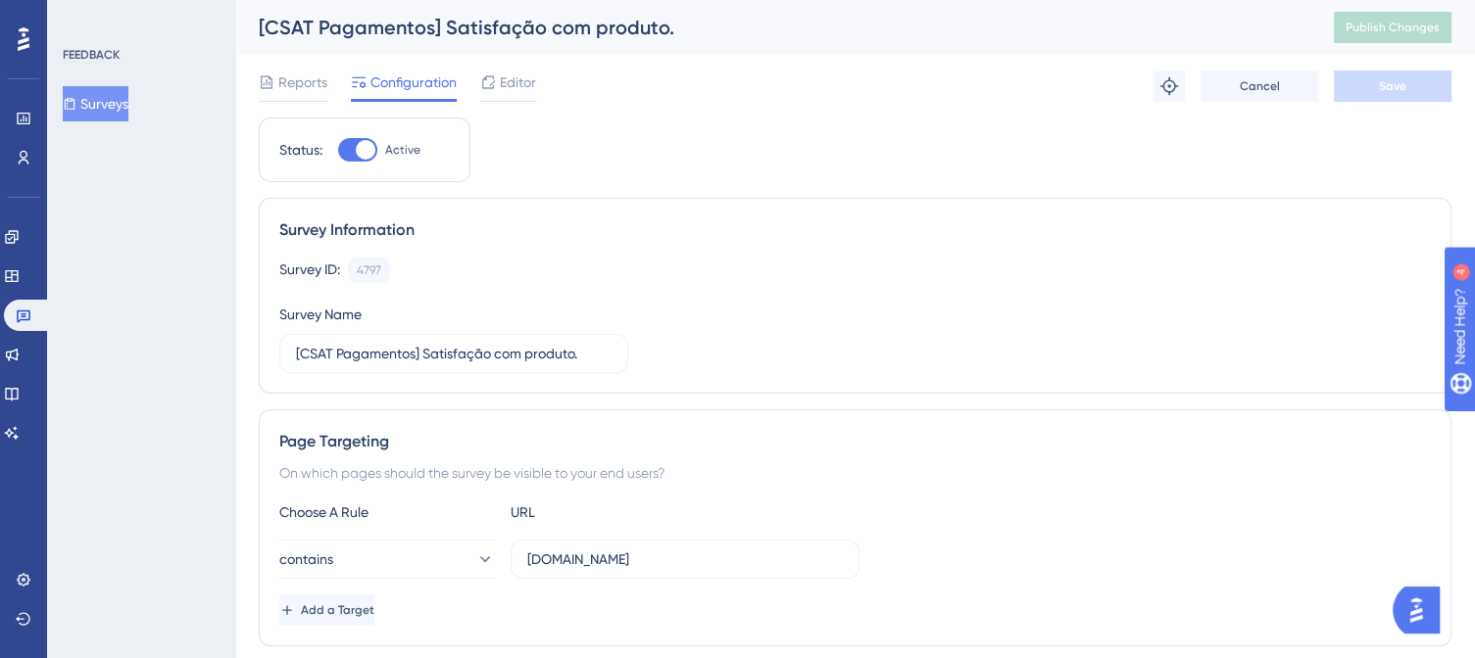
click at [152, 390] on div "FEEDBACK Surveys" at bounding box center [141, 329] width 188 height 658
click at [525, 89] on span "Editor" at bounding box center [518, 83] width 36 height 24
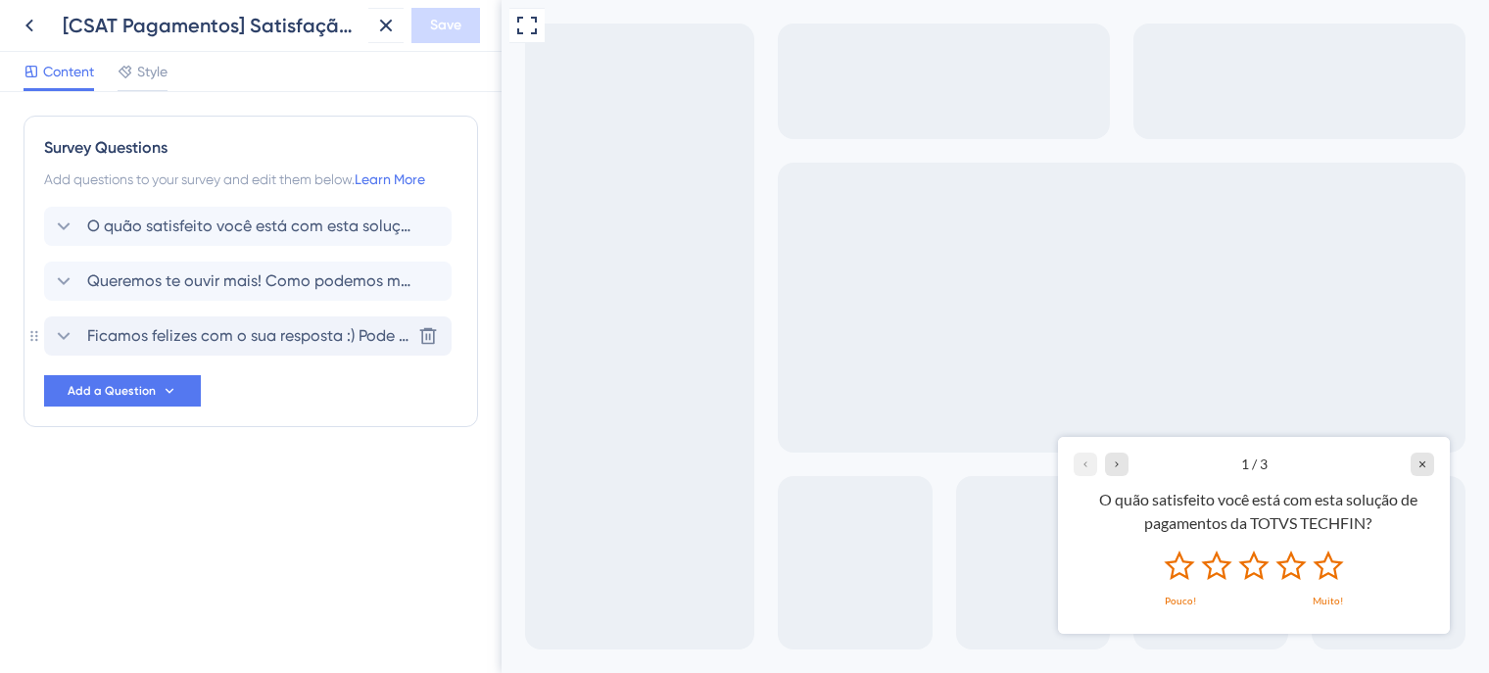
click at [59, 325] on icon at bounding box center [64, 336] width 24 height 24
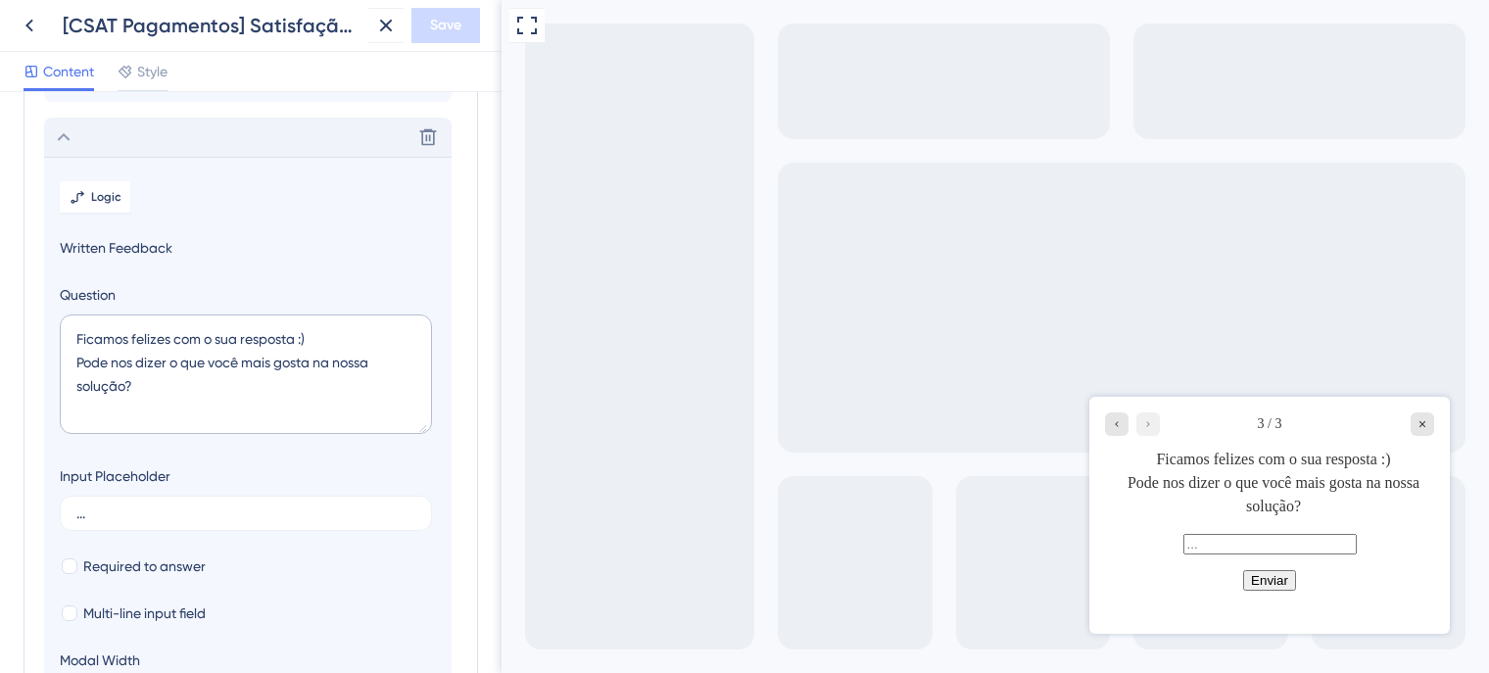
scroll to position [223, 0]
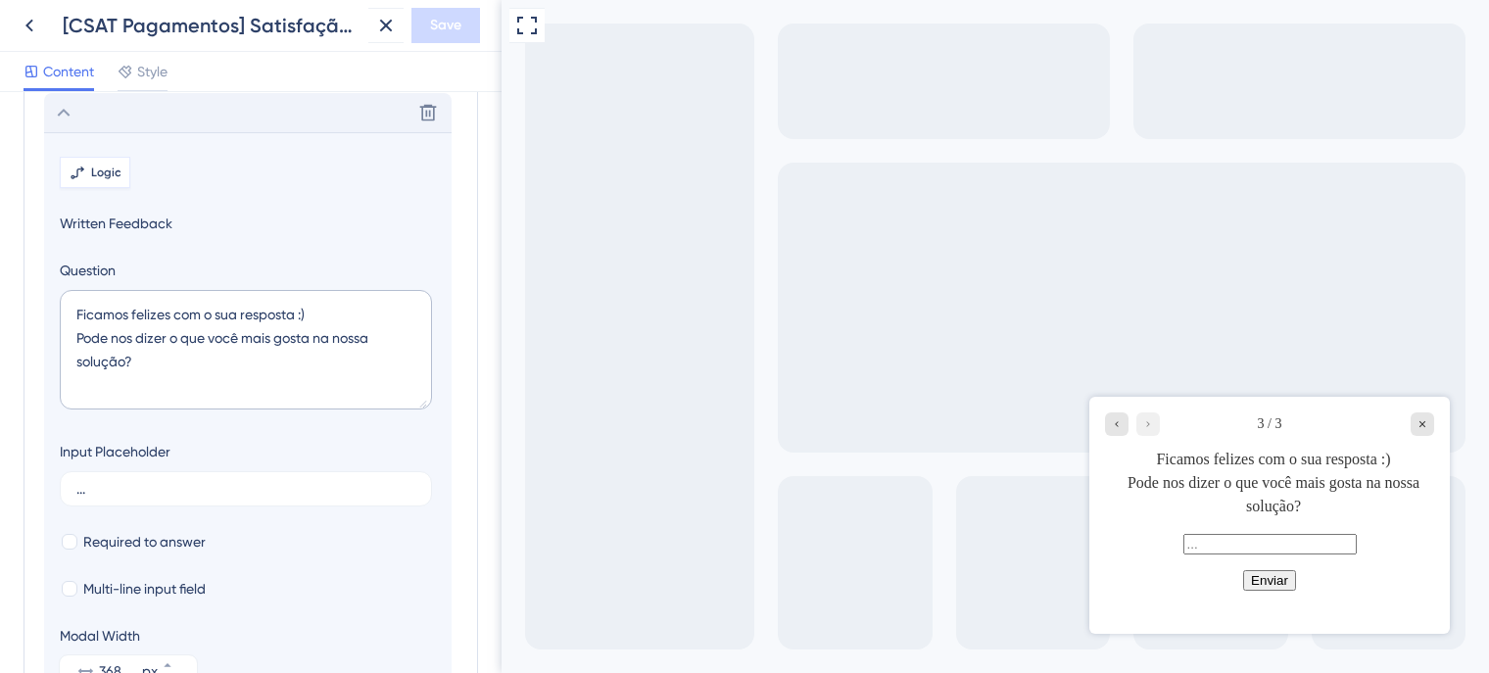
click at [94, 175] on span "Logic" at bounding box center [106, 173] width 30 height 16
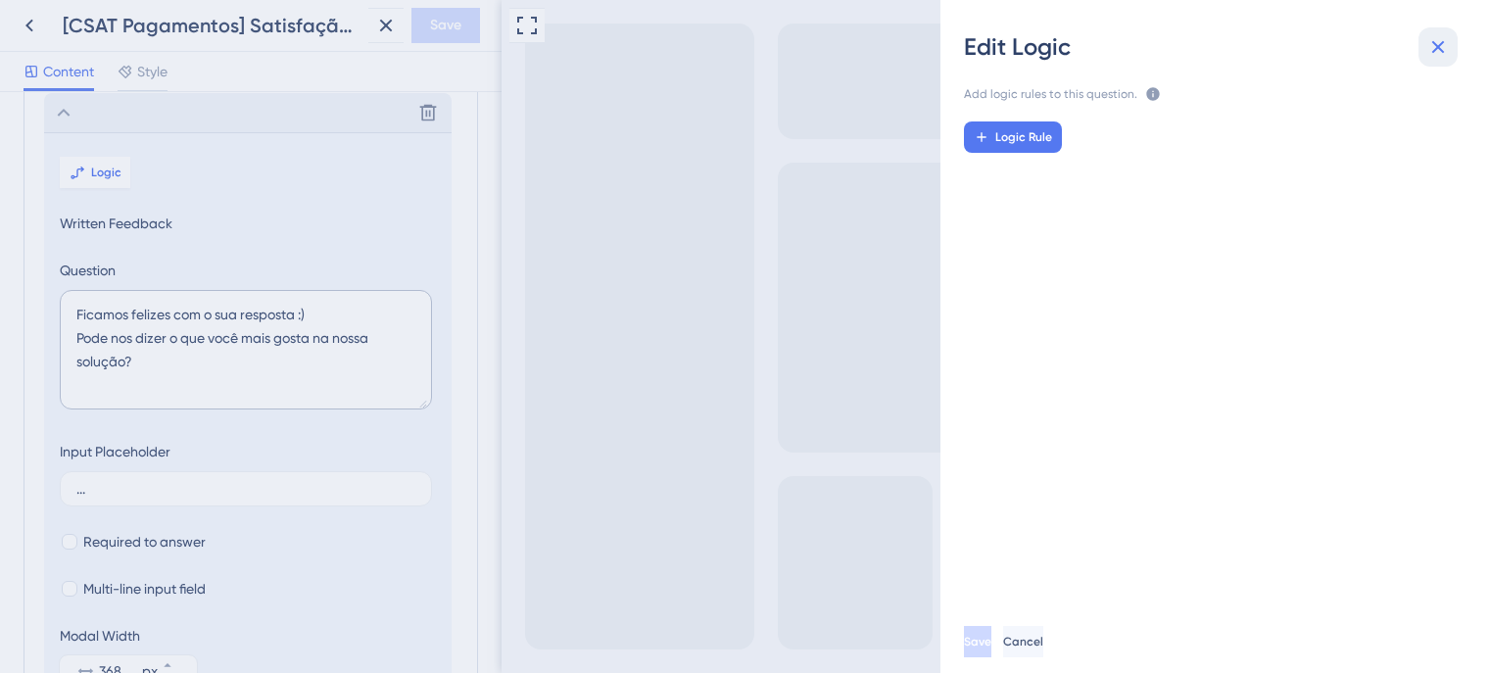
click at [1430, 49] on icon at bounding box center [1439, 47] width 24 height 24
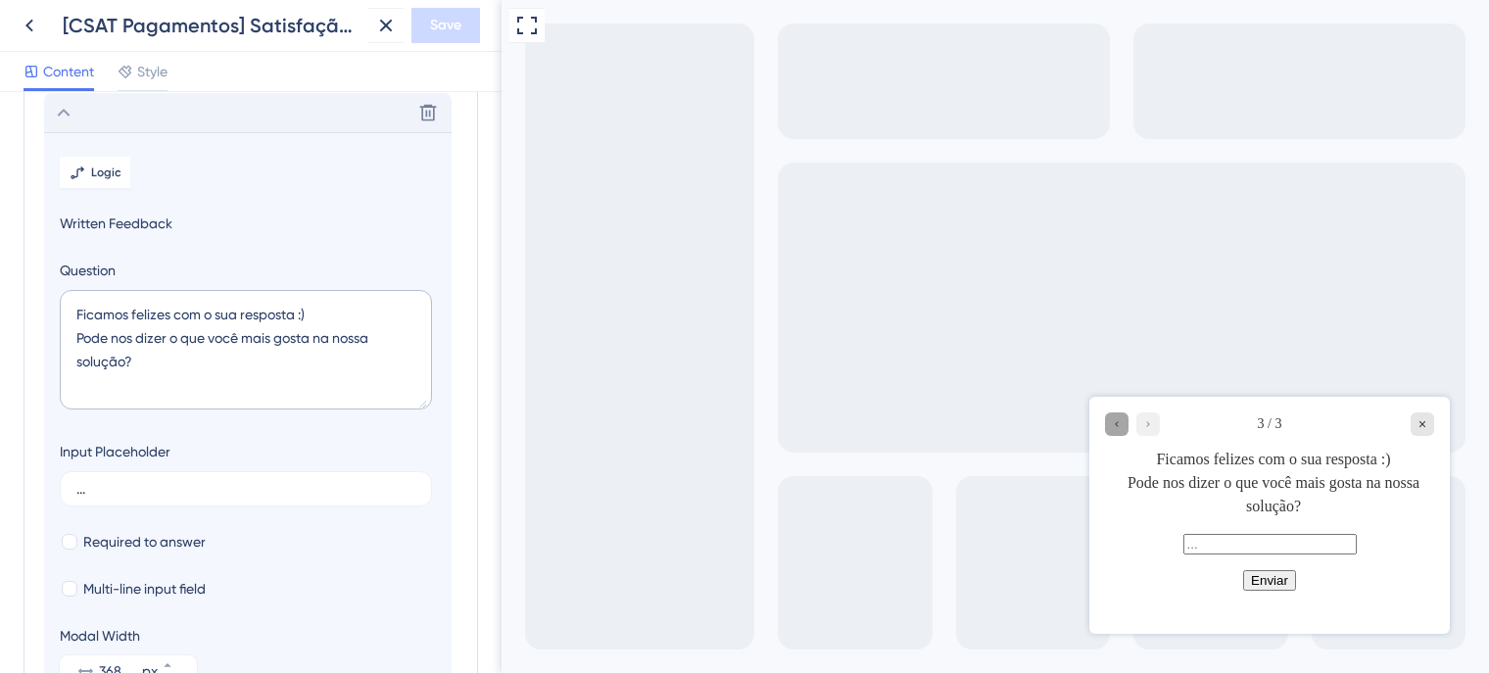
click at [1125, 426] on div "Go to Question 2" at bounding box center [1117, 425] width 24 height 24
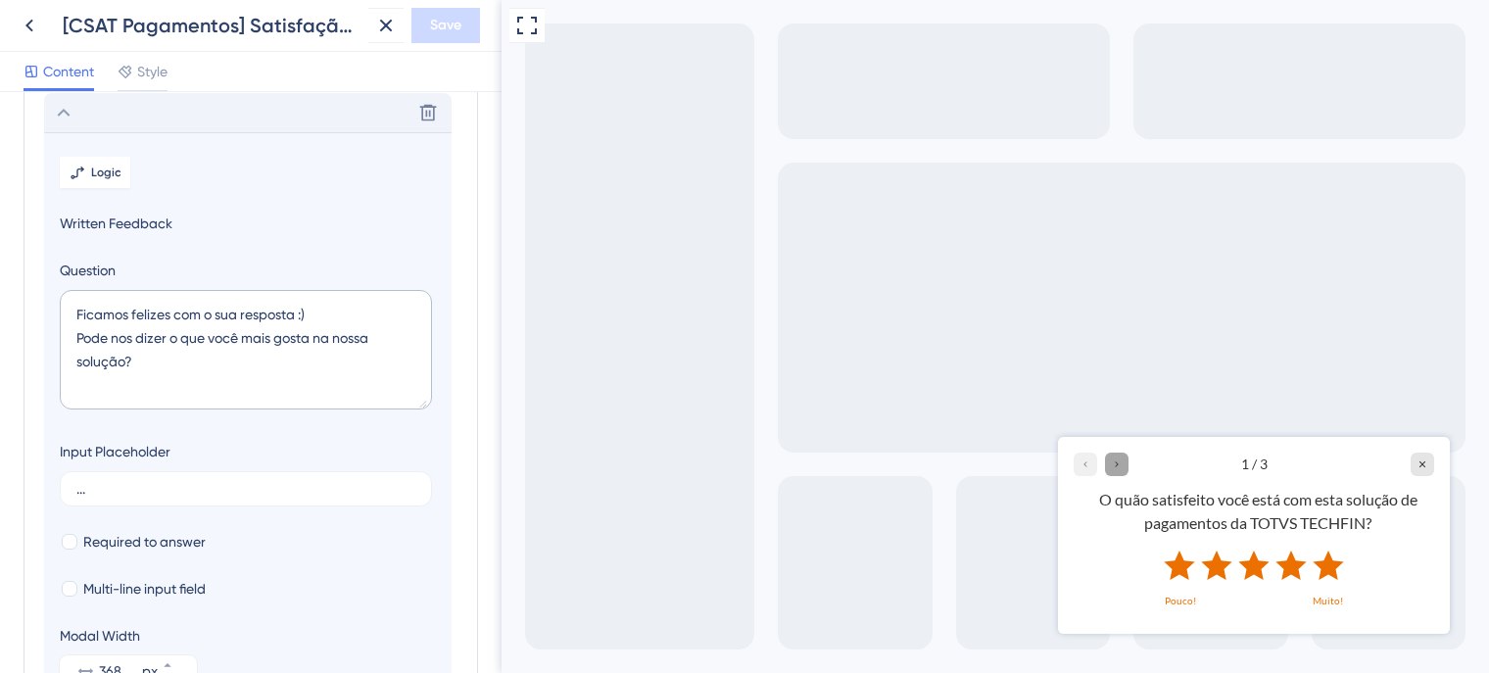
click at [1125, 467] on div "Go to Question 2" at bounding box center [1117, 464] width 24 height 24
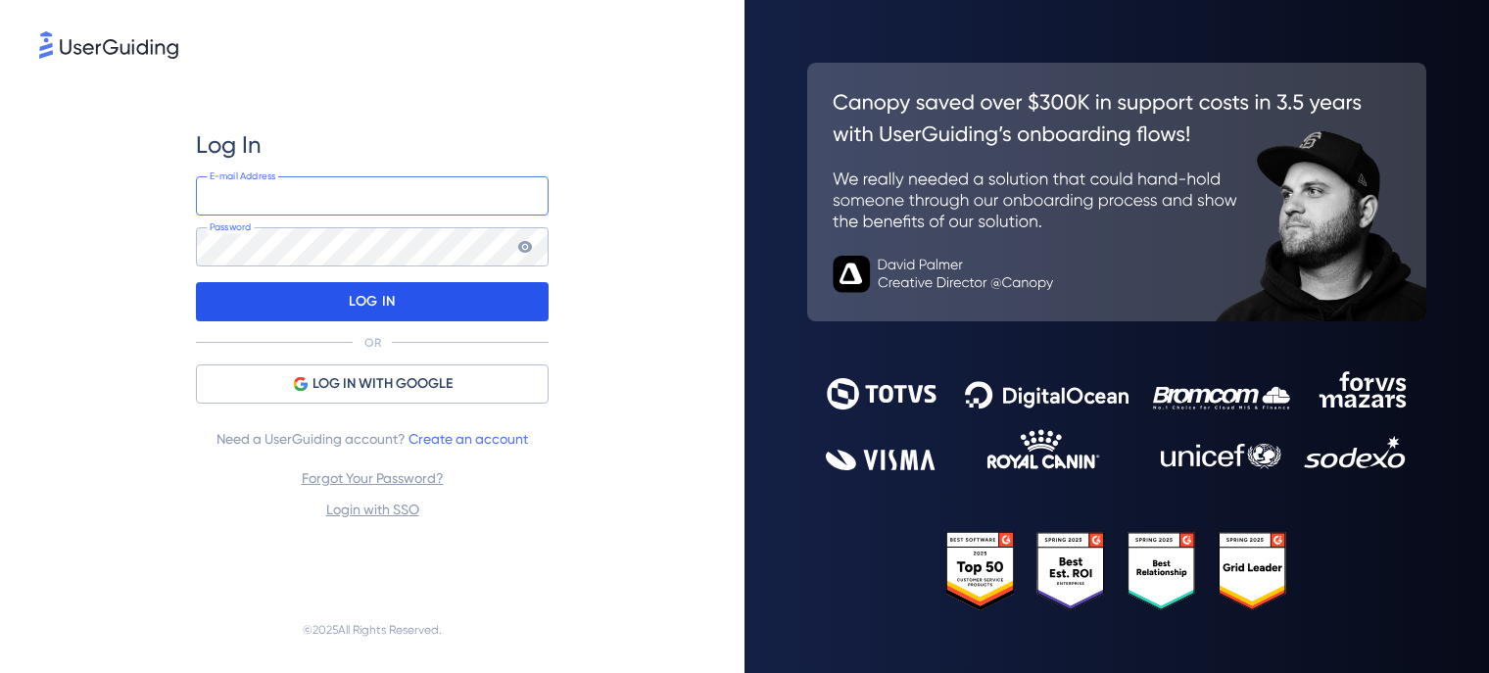
type input "[PERSON_NAME][EMAIL_ADDRESS][DOMAIN_NAME]"
click at [349, 309] on p "LOG IN" at bounding box center [372, 301] width 46 height 31
click at [294, 309] on div "LOG IN" at bounding box center [372, 301] width 353 height 39
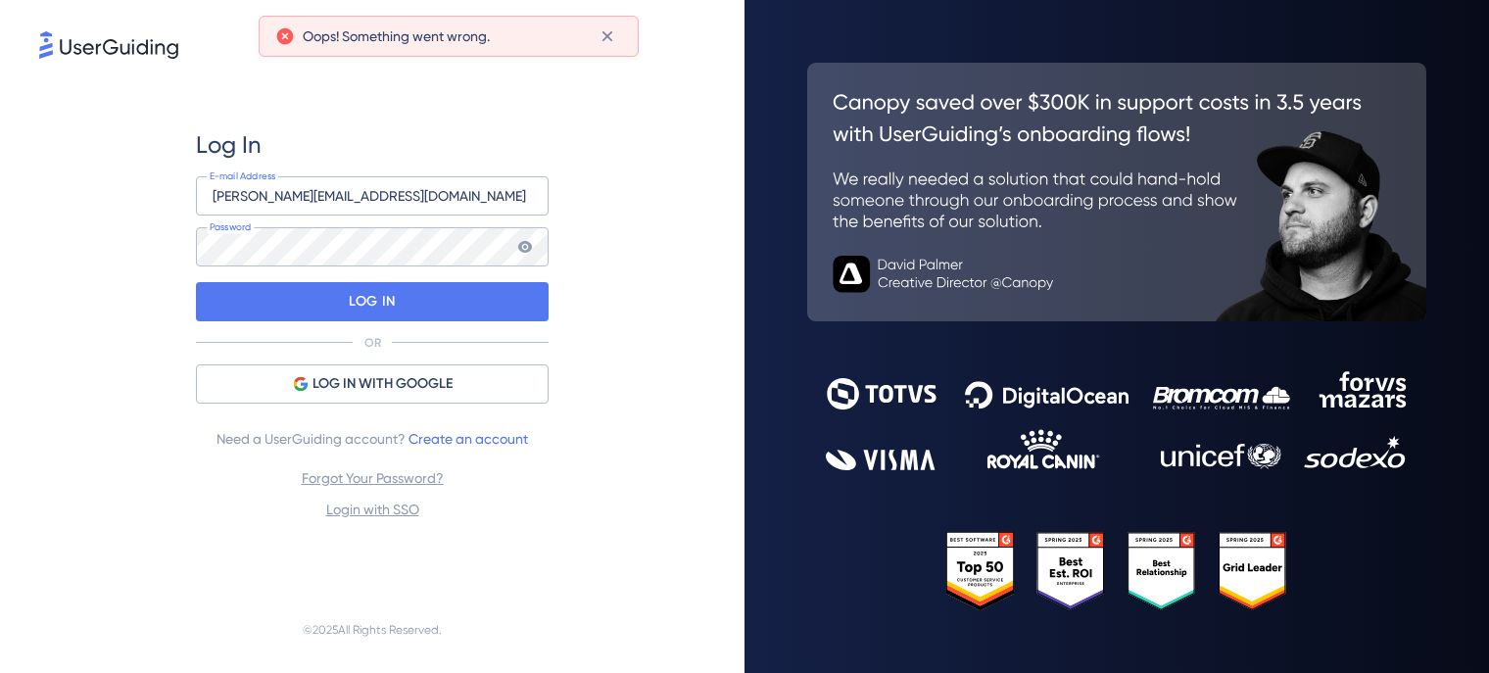
click at [529, 246] on icon at bounding box center [525, 247] width 14 height 12
click at [529, 246] on icon at bounding box center [525, 246] width 14 height 14
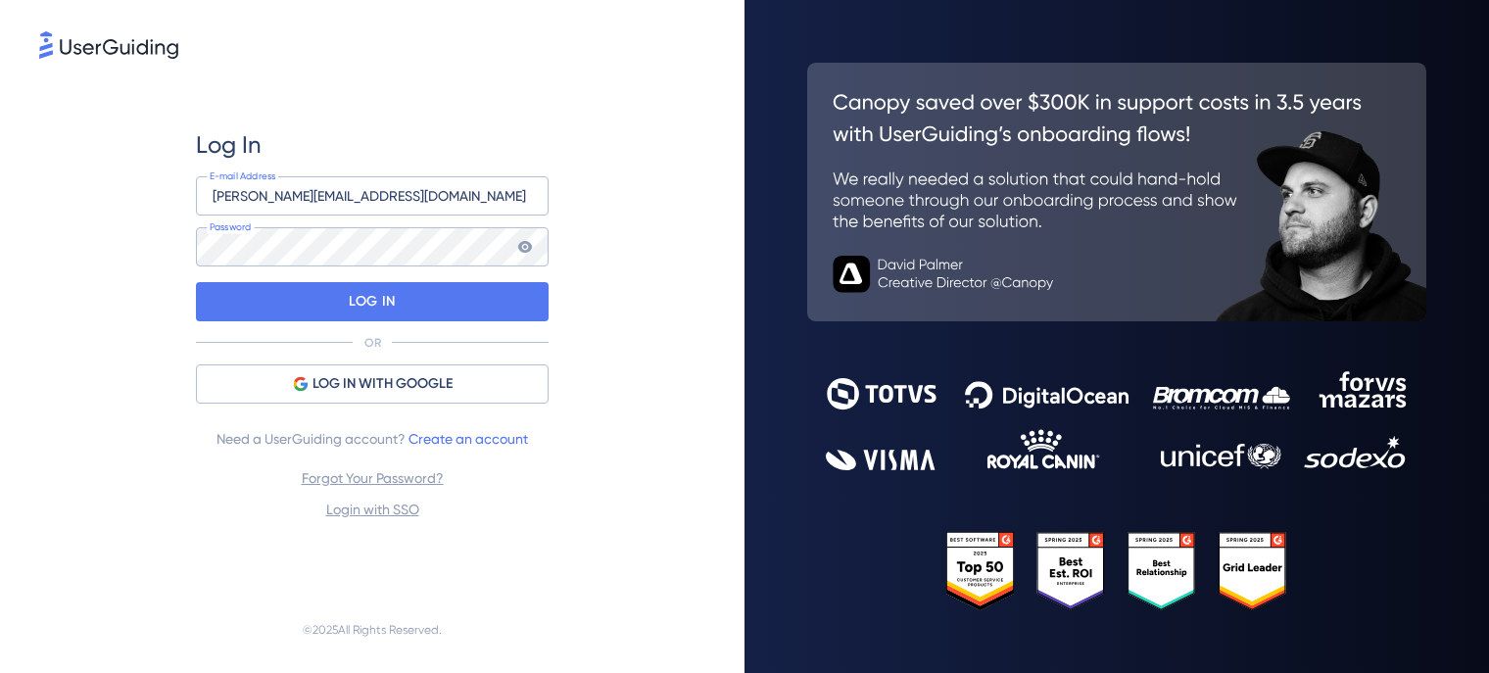
click at [604, 211] on div "Log In juliana.wanderley@totvstechfin.com.br E-mail Address Password LOG IN OR …" at bounding box center [372, 325] width 666 height 524
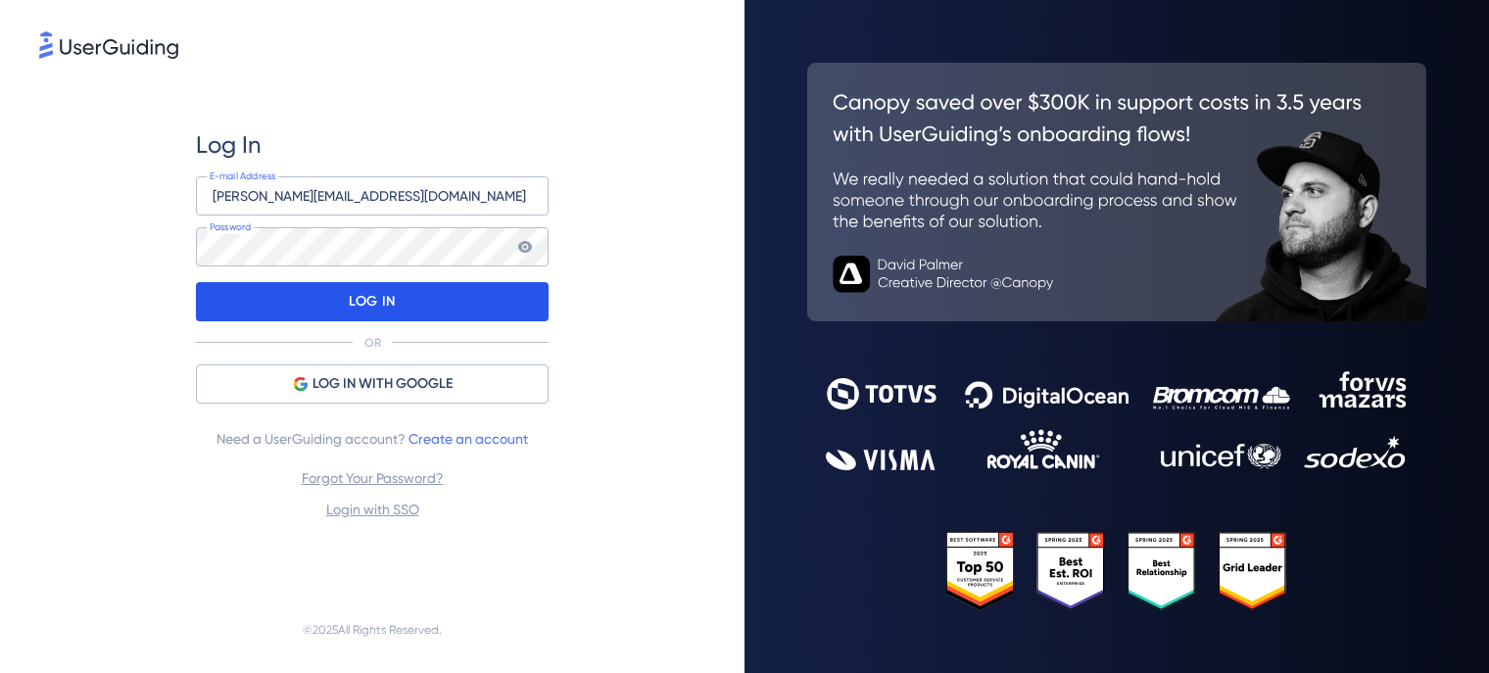
click at [391, 310] on p "LOG IN" at bounding box center [372, 301] width 46 height 31
click at [353, 295] on p "LOG IN" at bounding box center [372, 301] width 46 height 31
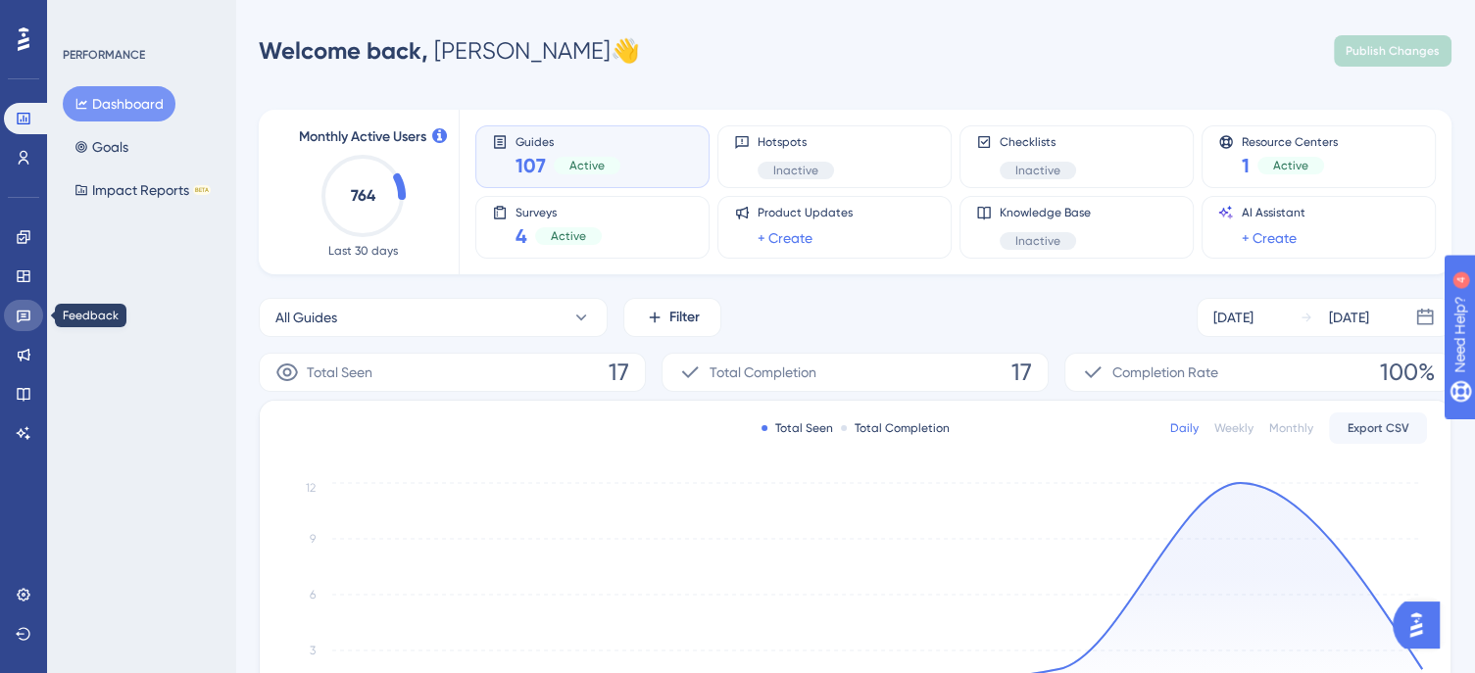
click at [26, 316] on icon at bounding box center [24, 316] width 16 height 16
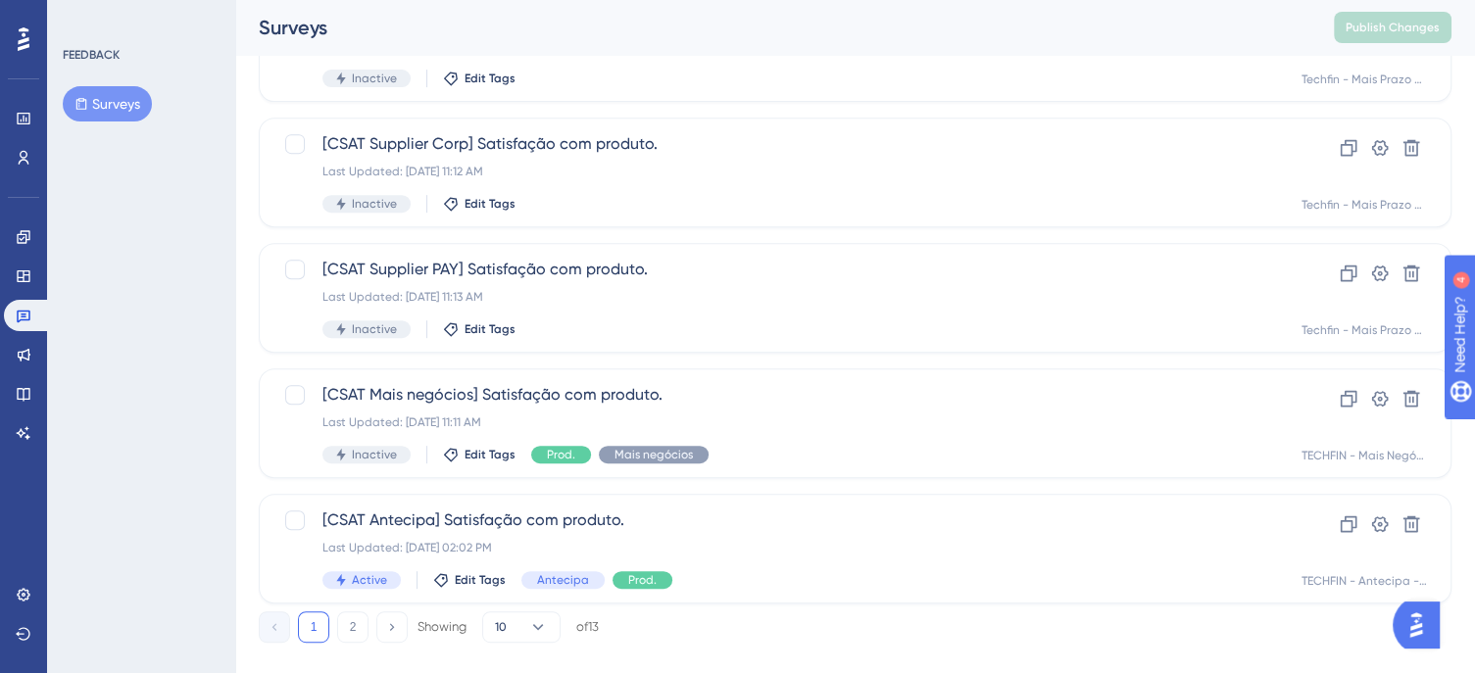
scroll to position [847, 0]
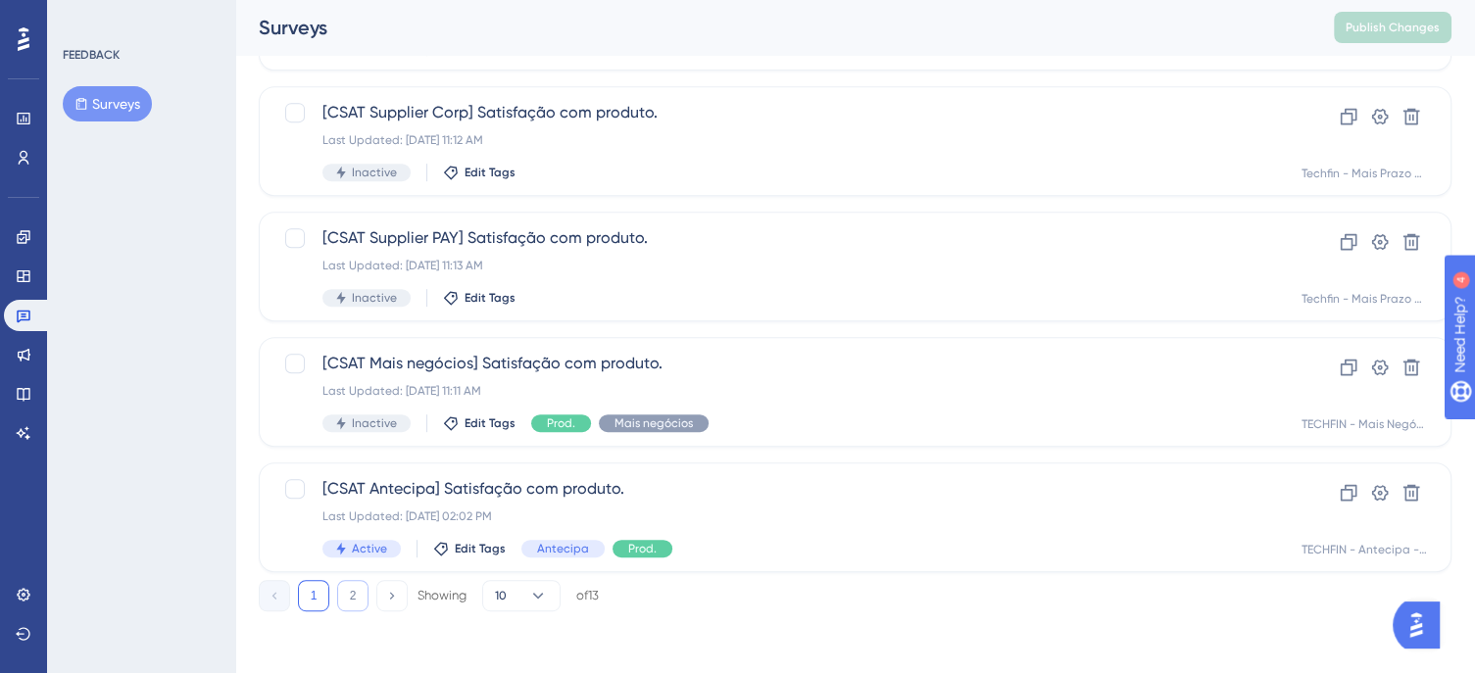
click at [344, 591] on button "2" at bounding box center [352, 595] width 31 height 31
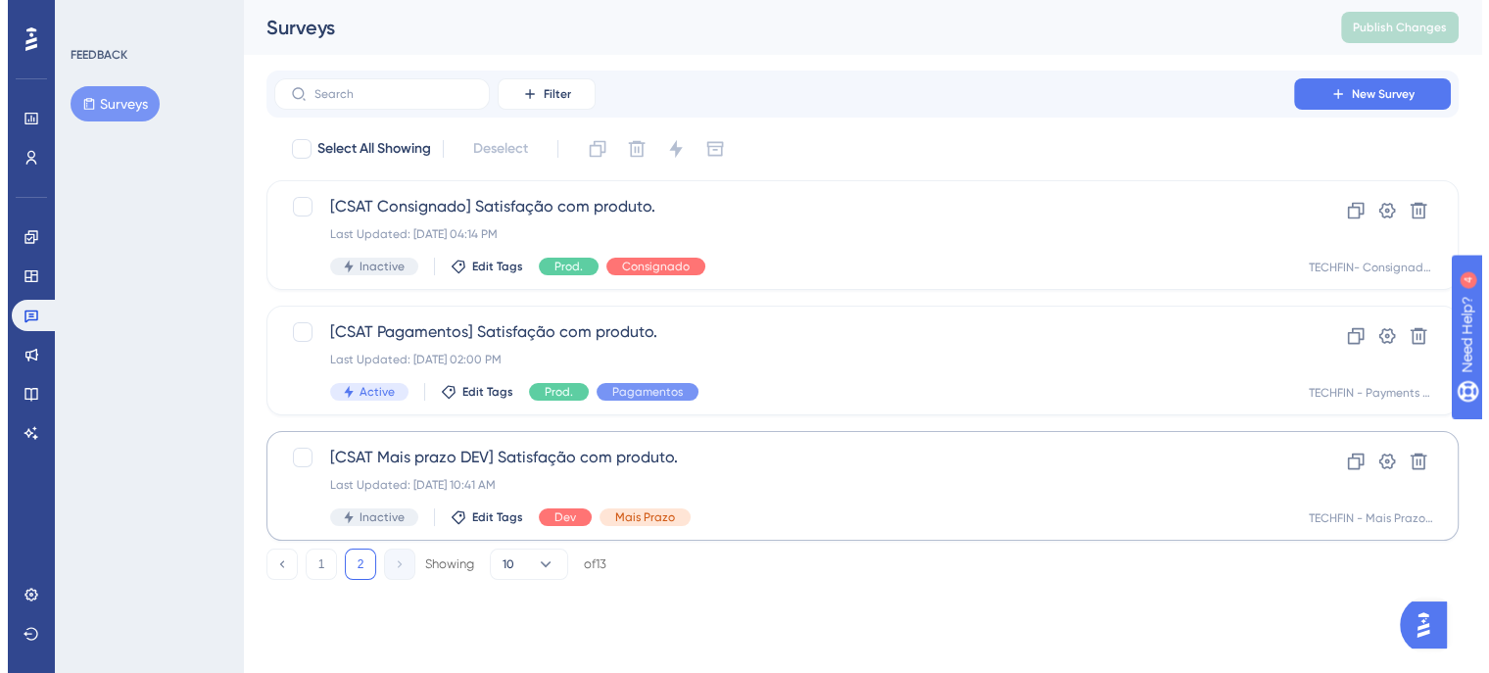
scroll to position [0, 0]
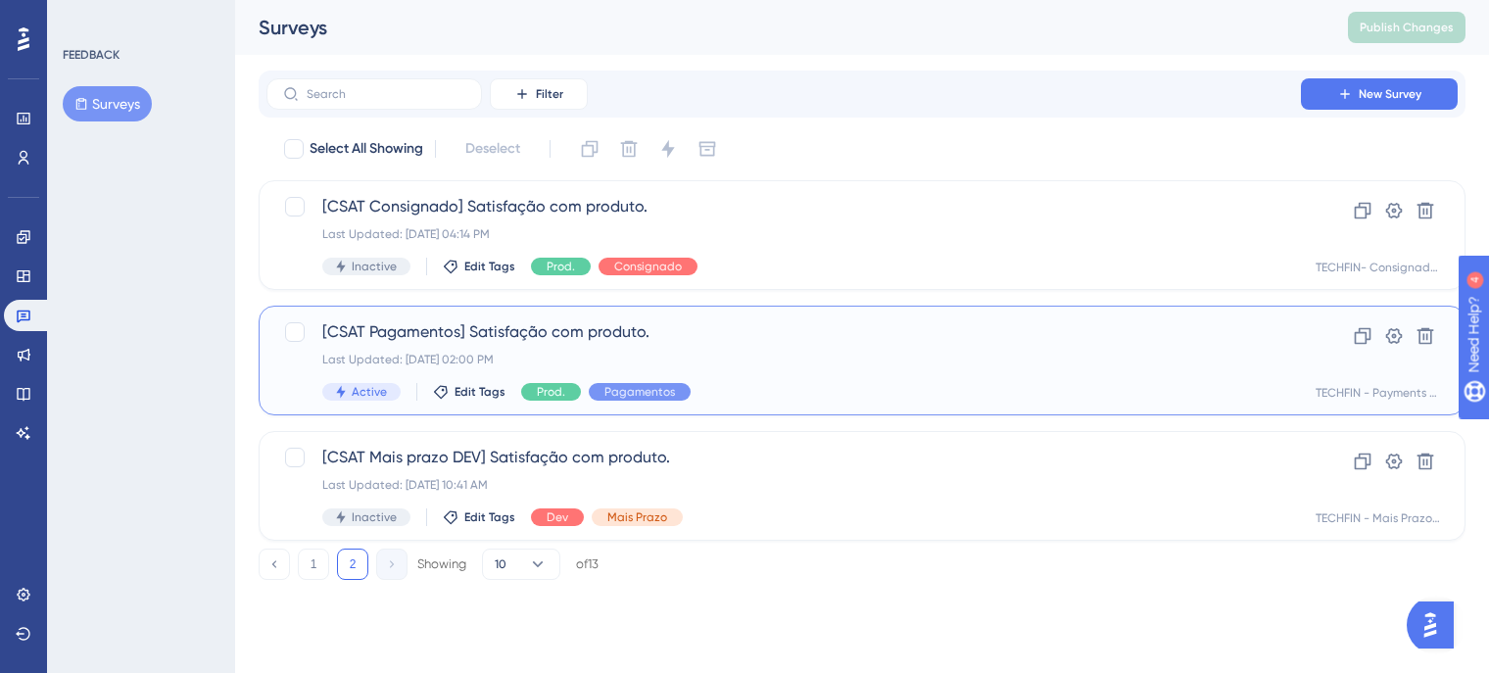
click at [787, 367] on div "[CSAT Pagamentos] Satisfação com produto. Last Updated: 14 de ago. de 2025 02:0…" at bounding box center [783, 360] width 923 height 80
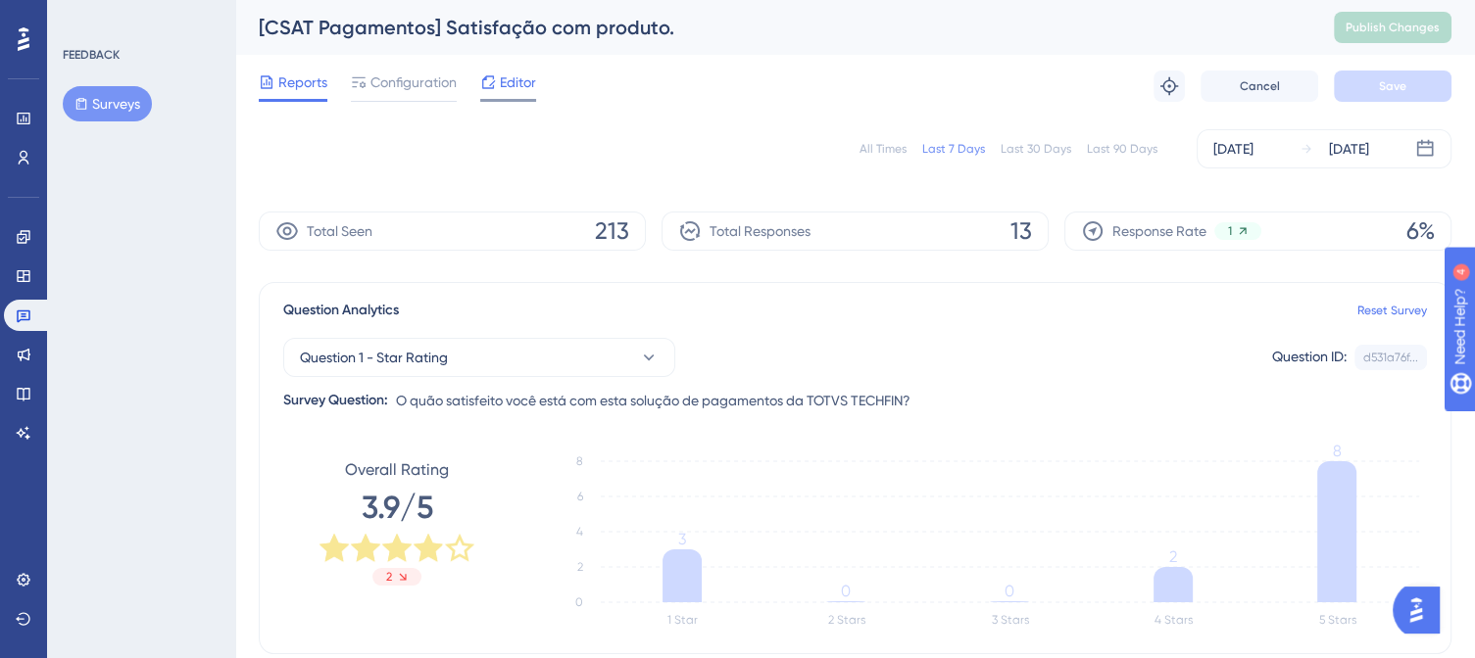
click at [524, 86] on span "Editor" at bounding box center [518, 83] width 36 height 24
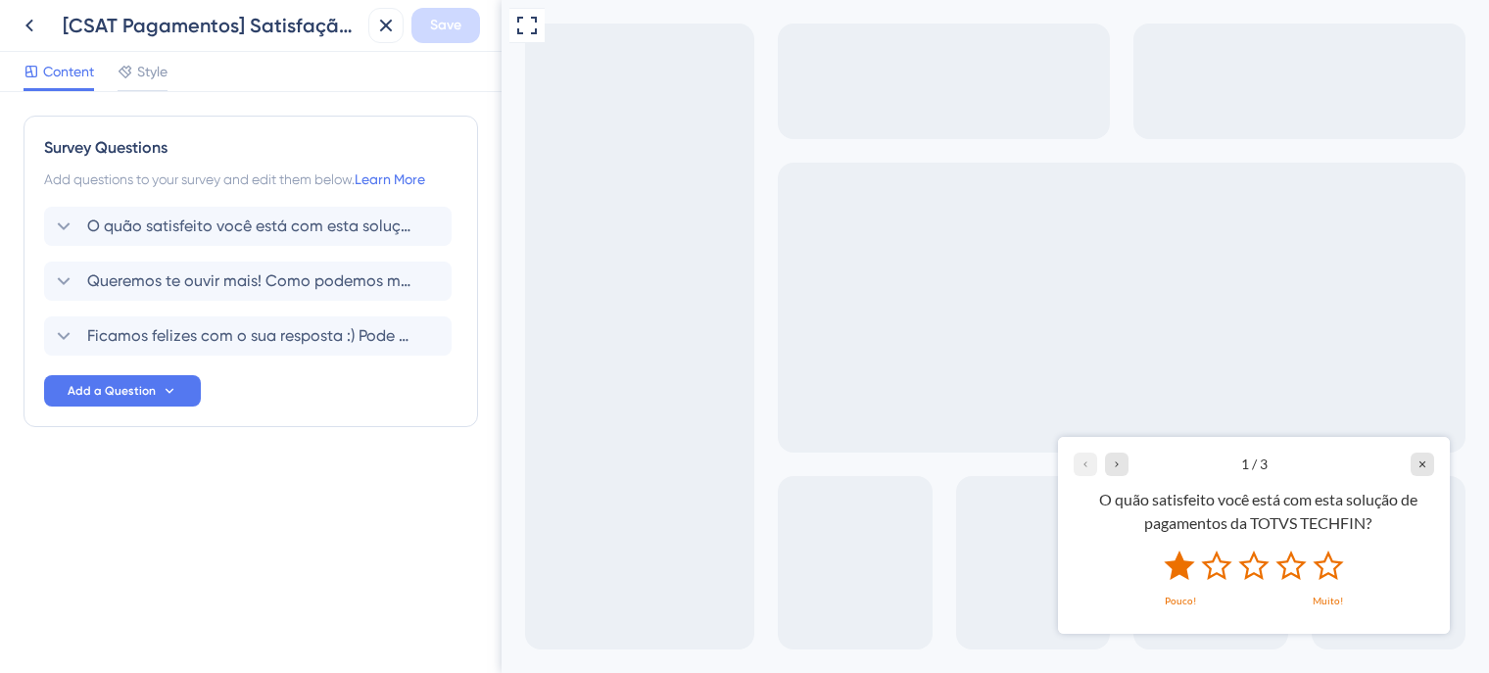
click at [1186, 565] on icon "Rate 1 star" at bounding box center [1179, 564] width 30 height 29
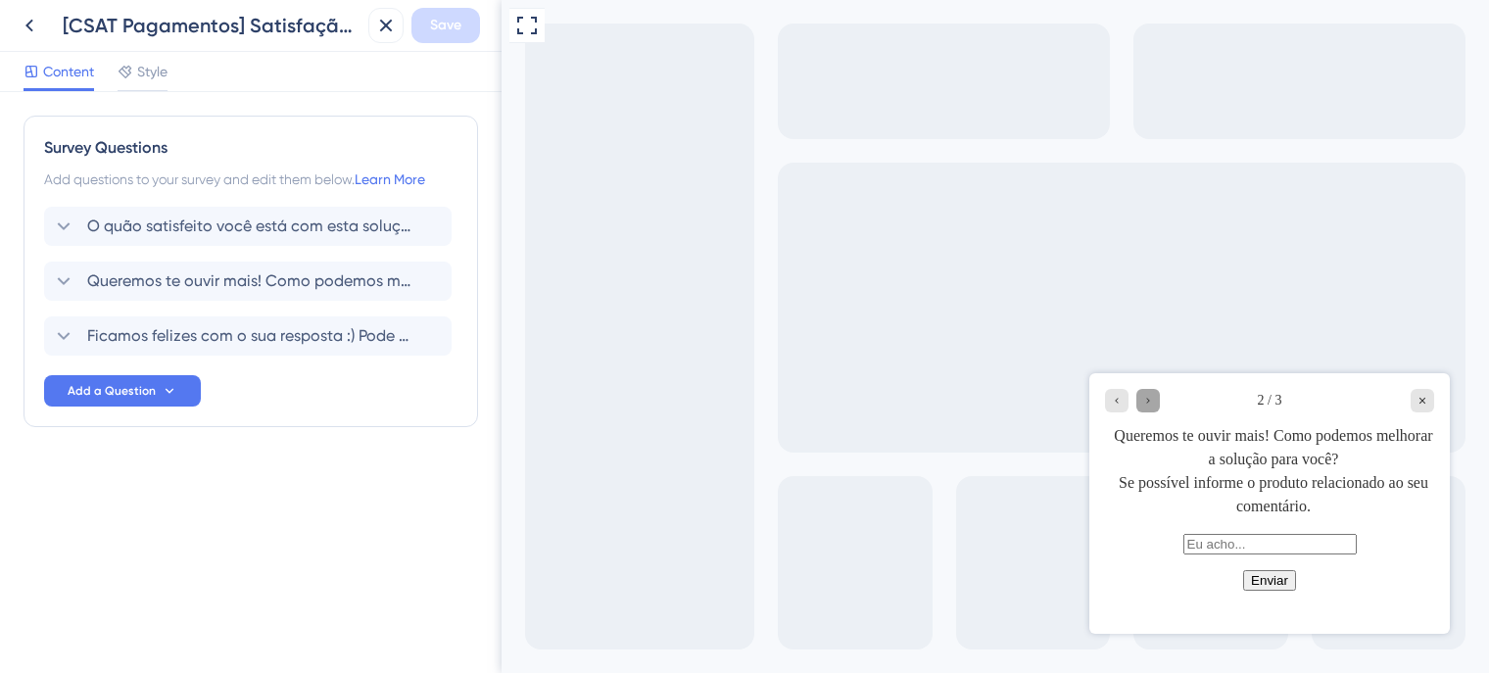
click at [1146, 401] on icon "Go to Question 3" at bounding box center [1149, 401] width 12 height 12
click at [1145, 399] on icon "Go to Question 3" at bounding box center [1149, 401] width 12 height 12
click at [24, 28] on icon at bounding box center [30, 26] width 24 height 24
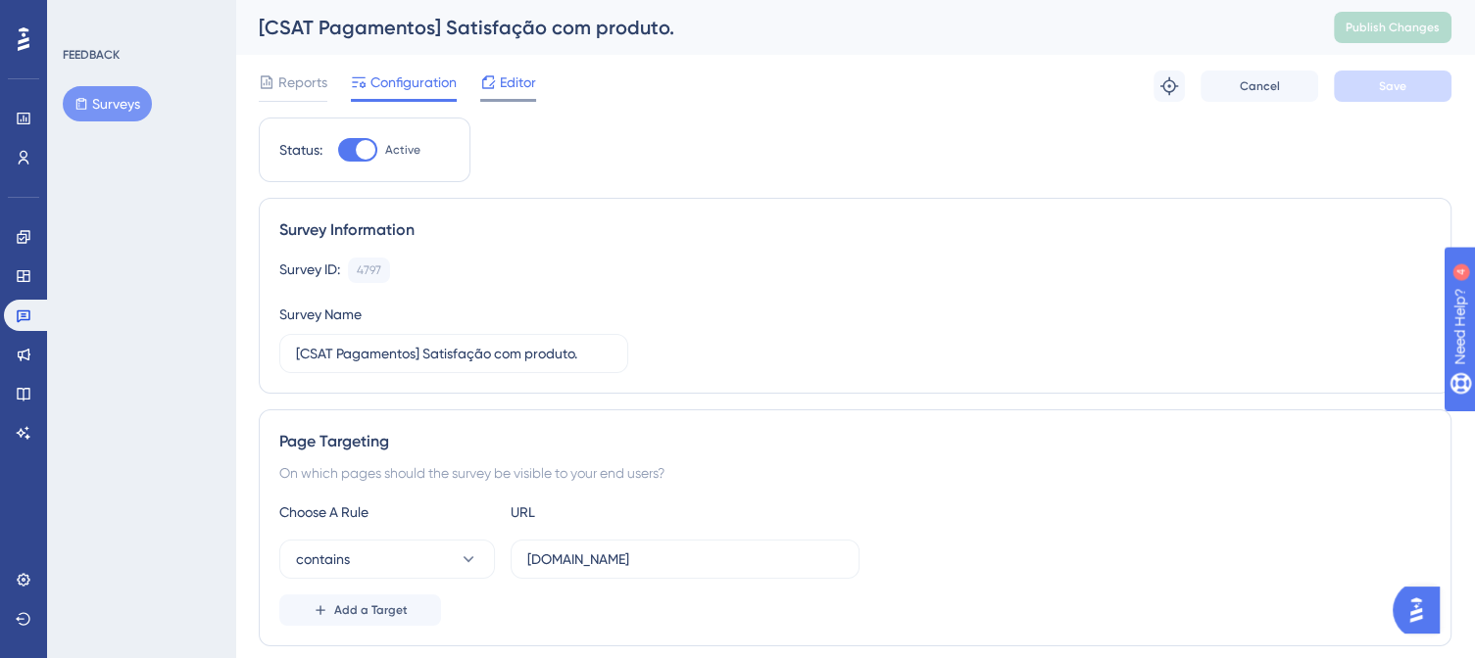
click at [511, 83] on span "Editor" at bounding box center [518, 83] width 36 height 24
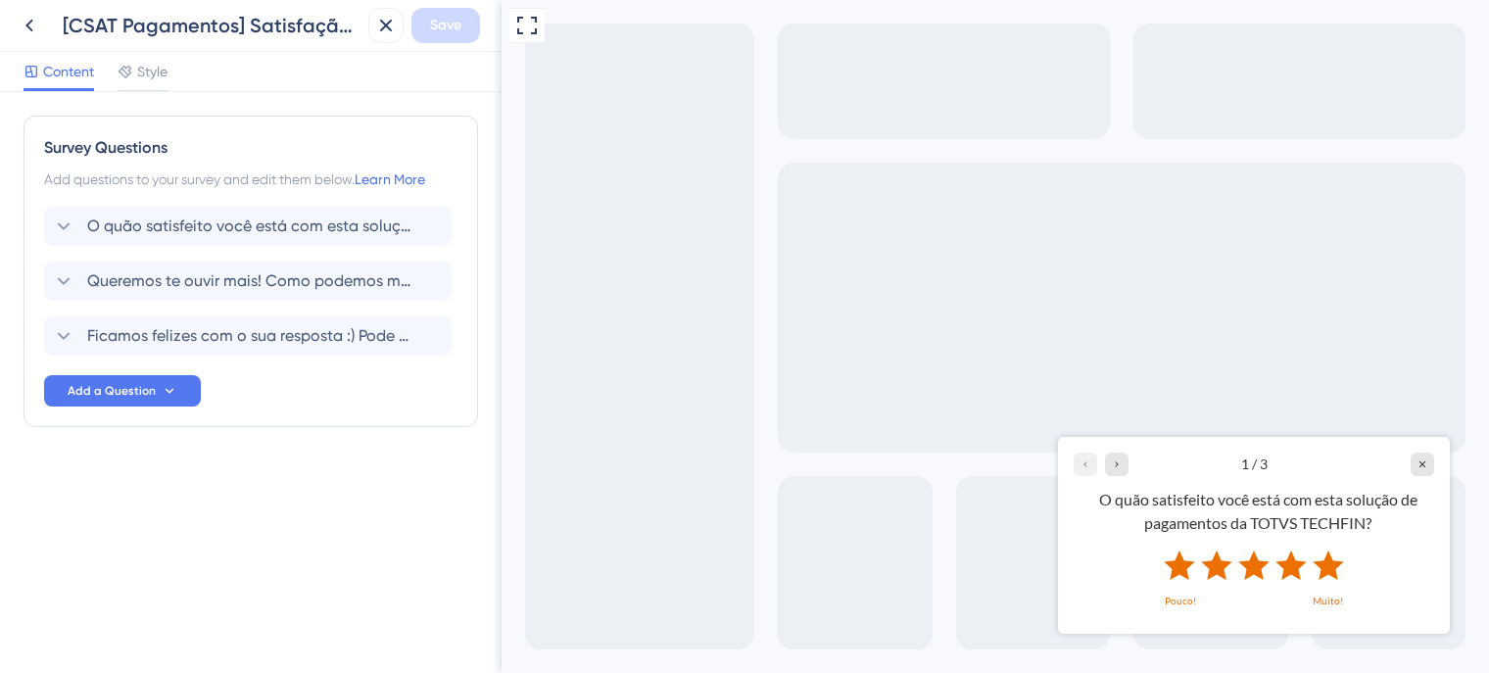
click at [1325, 569] on icon "Rate 5 star" at bounding box center [1328, 564] width 30 height 29
